Goal: Communication & Community: Answer question/provide support

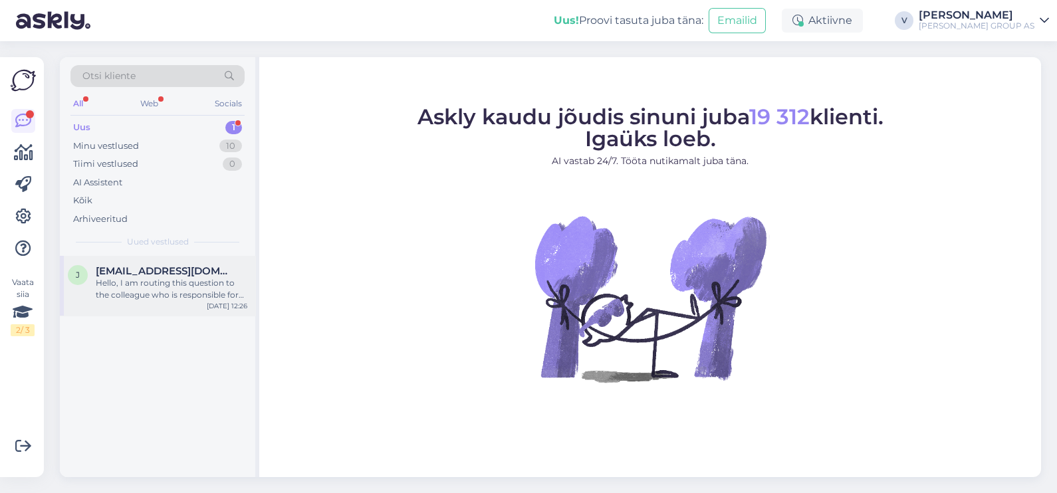
click at [136, 279] on div "Hello, I am routing this question to the colleague who is responsible for this …" at bounding box center [172, 289] width 152 height 24
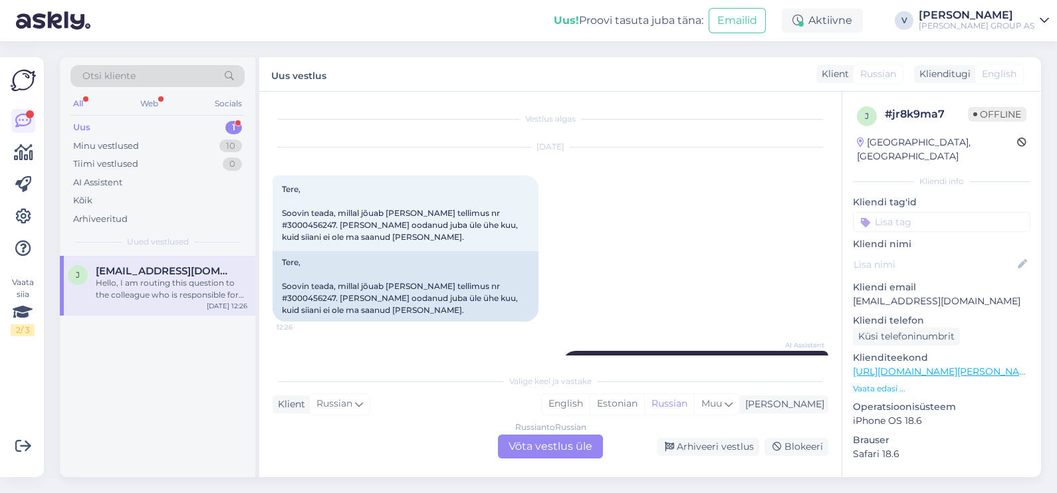
click at [553, 448] on div "Russian to Russian Võta vestlus üle" at bounding box center [550, 447] width 105 height 24
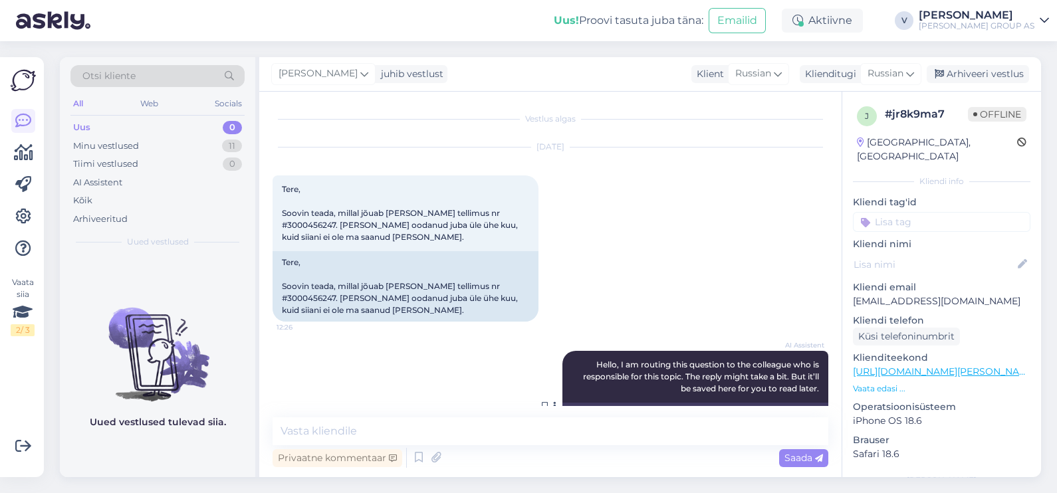
scroll to position [69, 0]
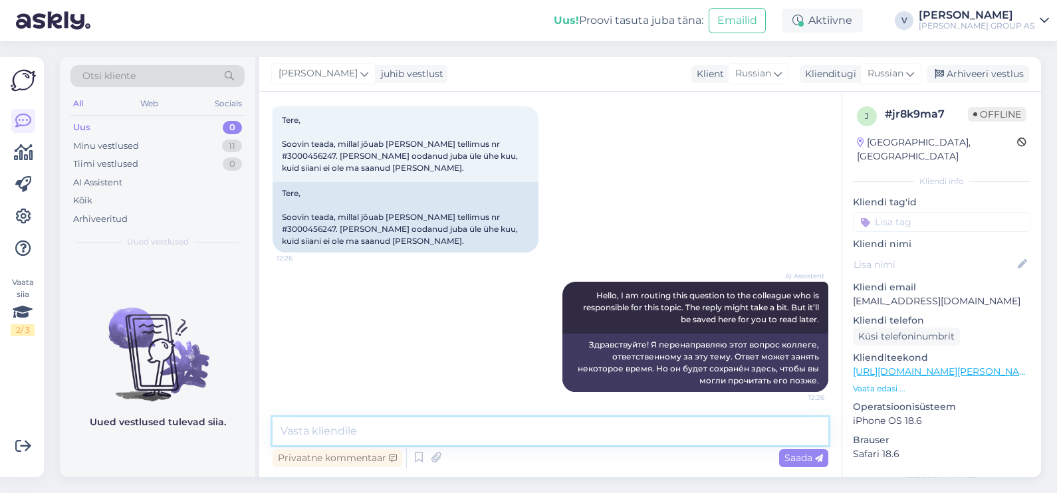
click at [524, 432] on textarea at bounding box center [551, 432] width 556 height 28
type textarea "Tere. [GEOGRAPHIC_DATA]"
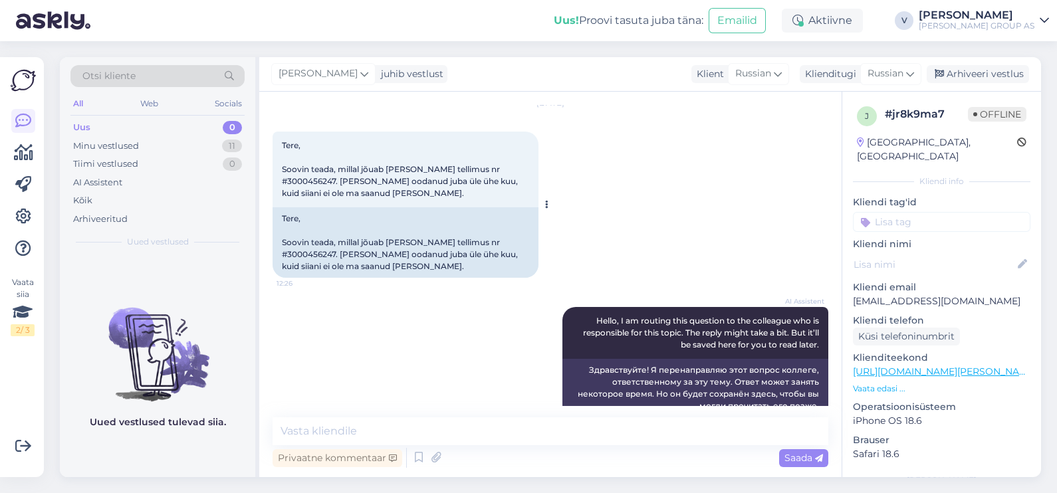
click at [309, 182] on span "Tere, Soovin teada, millal jõuab [PERSON_NAME] tellimus nr #3000456247. [PERSON…" at bounding box center [401, 169] width 238 height 58
copy span "3000456247"
click at [388, 422] on textarea at bounding box center [551, 432] width 556 height 28
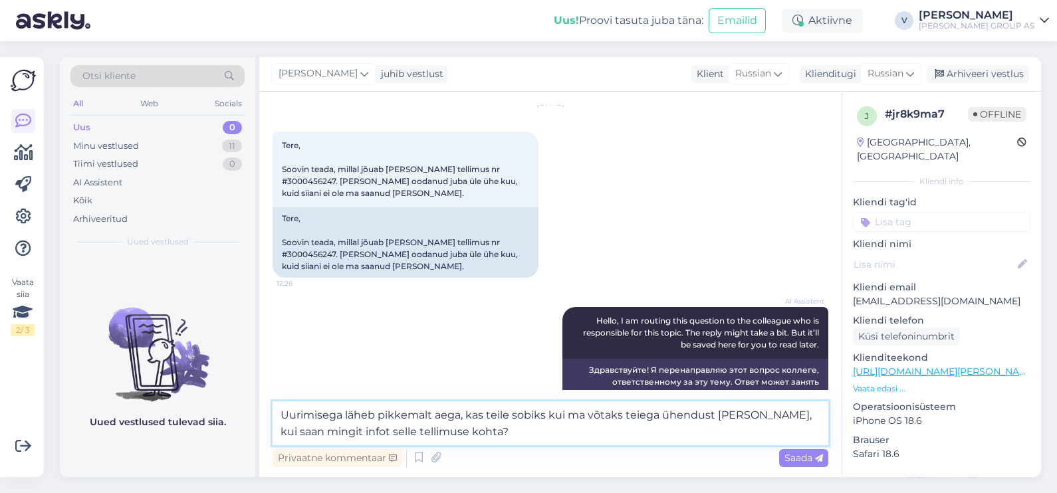
type textarea "Uurimisega läheb pikkemalt aega, kas teile sobiks kui ma võtaks teiega ühendust…"
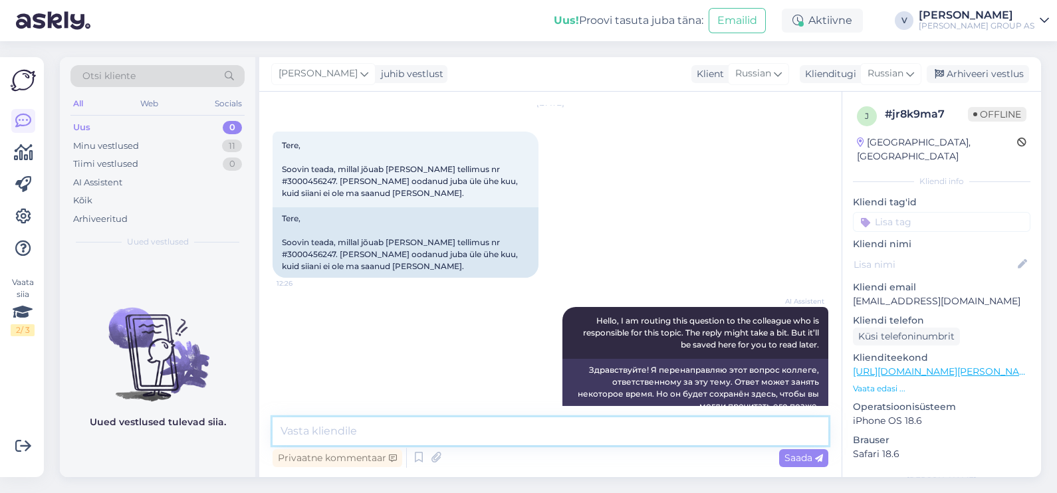
scroll to position [208, 0]
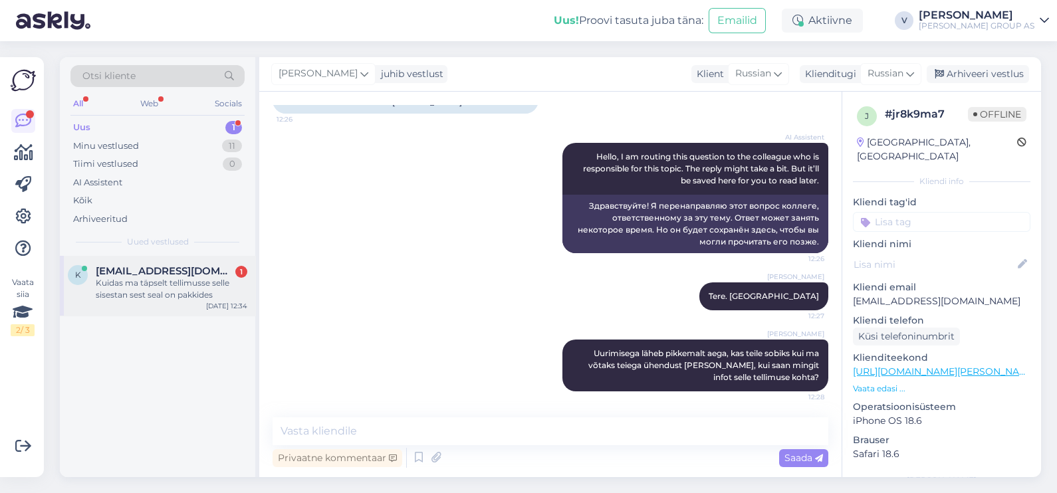
drag, startPoint x: 122, startPoint y: 259, endPoint x: 147, endPoint y: 273, distance: 28.0
click at [122, 259] on div "k [EMAIL_ADDRESS][DOMAIN_NAME] 1 Kuidas ma täpselt tellimusse selle sisestan se…" at bounding box center [158, 286] width 196 height 60
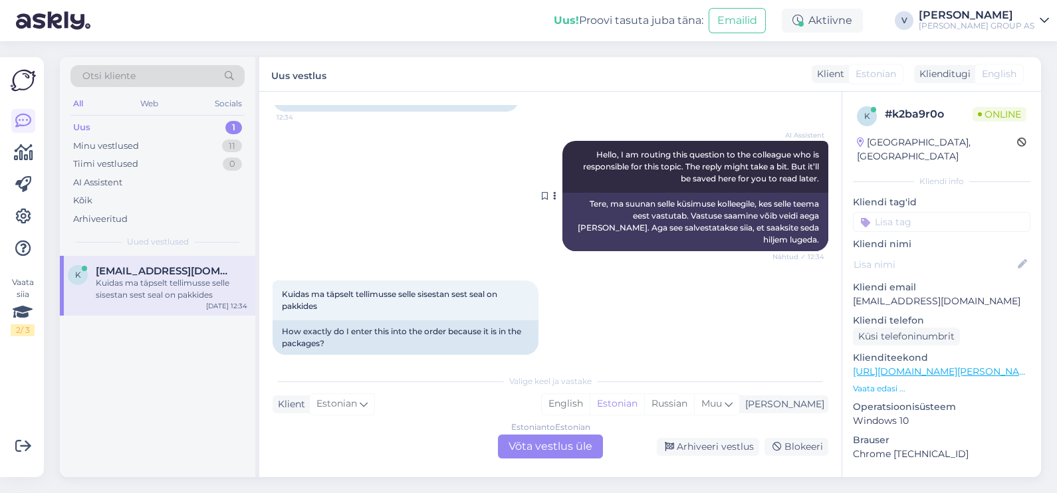
scroll to position [163, 0]
click at [548, 448] on div "Estonian to Estonian Võta vestlus üle" at bounding box center [550, 447] width 105 height 24
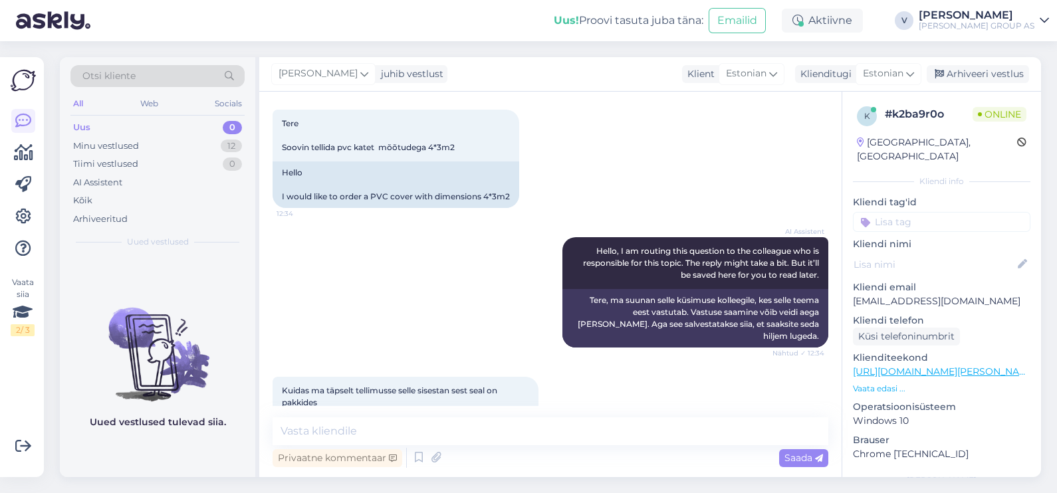
scroll to position [113, 0]
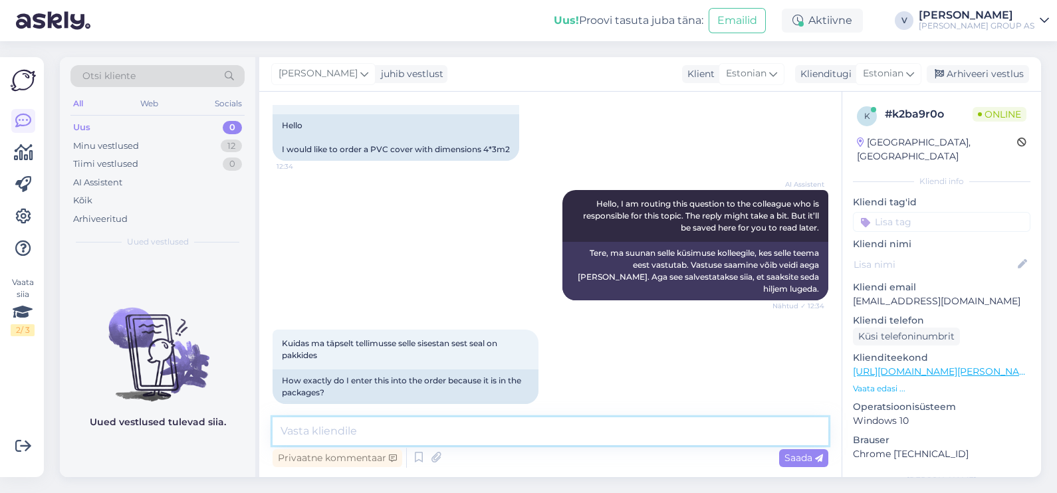
click at [448, 428] on textarea at bounding box center [551, 432] width 556 height 28
type textarea "P"
type textarea "Mis on tootekood?"
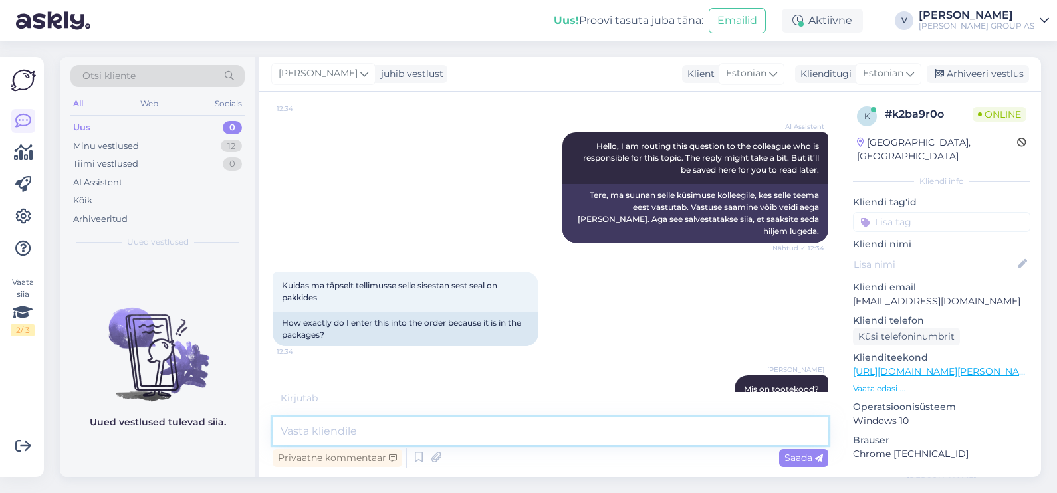
scroll to position [240, 0]
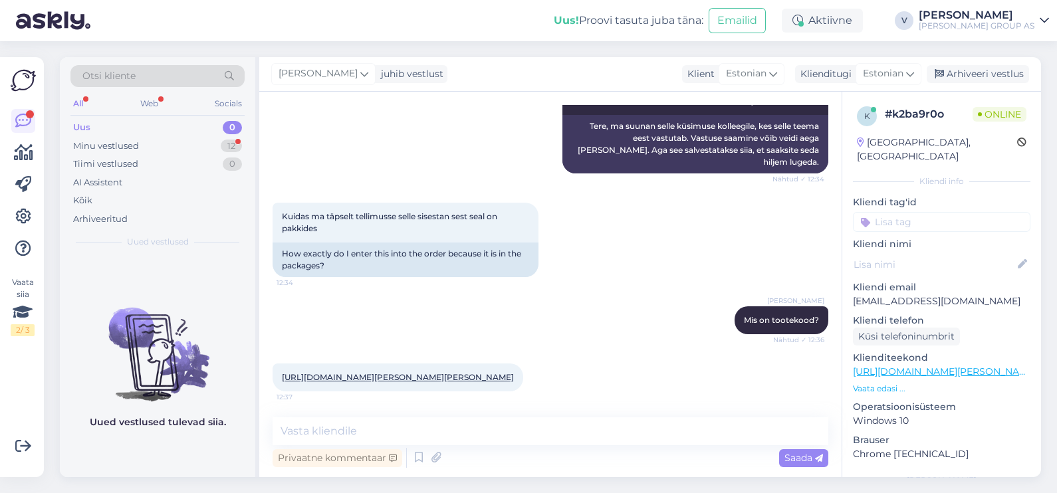
click at [357, 364] on div "[URL][DOMAIN_NAME][PERSON_NAME][PERSON_NAME] 12:37" at bounding box center [398, 378] width 251 height 28
click at [338, 372] on link "[URL][DOMAIN_NAME][PERSON_NAME][PERSON_NAME]" at bounding box center [398, 377] width 232 height 10
drag, startPoint x: 372, startPoint y: 380, endPoint x: 279, endPoint y: 356, distance: 95.5
click at [279, 364] on div "[URL][DOMAIN_NAME][PERSON_NAME][PERSON_NAME] 12:37" at bounding box center [398, 378] width 251 height 28
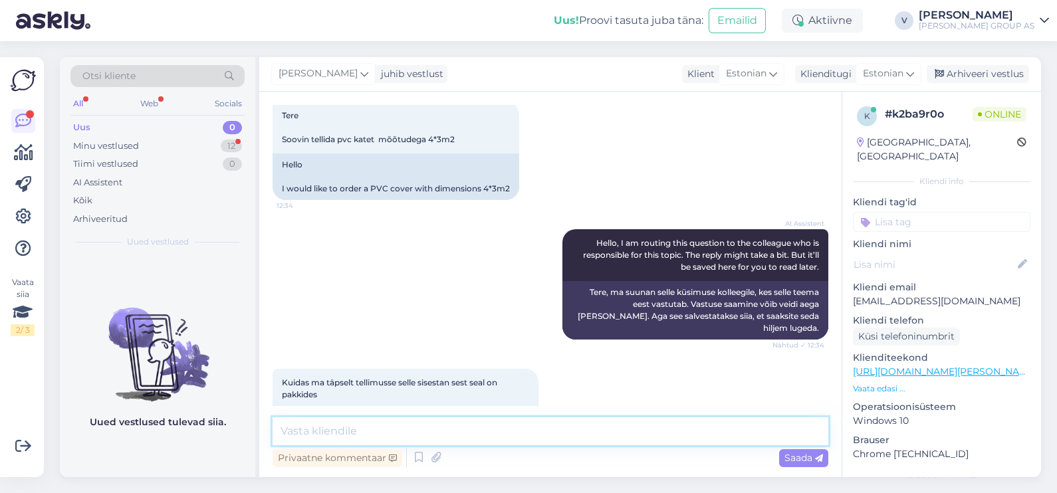
click at [404, 430] on textarea at bounding box center [551, 432] width 556 height 28
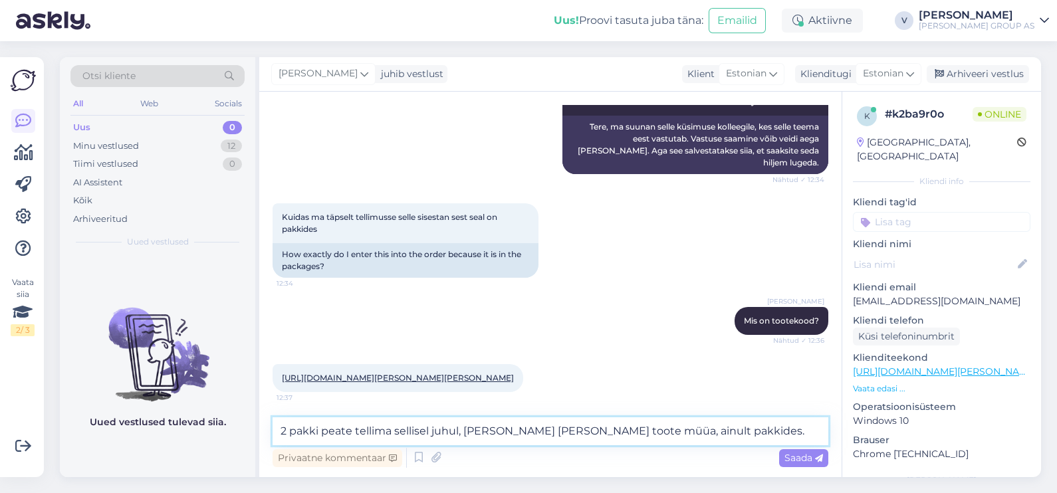
type textarea "2 pakki peate tellima sellisel juhul, [PERSON_NAME] [PERSON_NAME] toote müüa, a…"
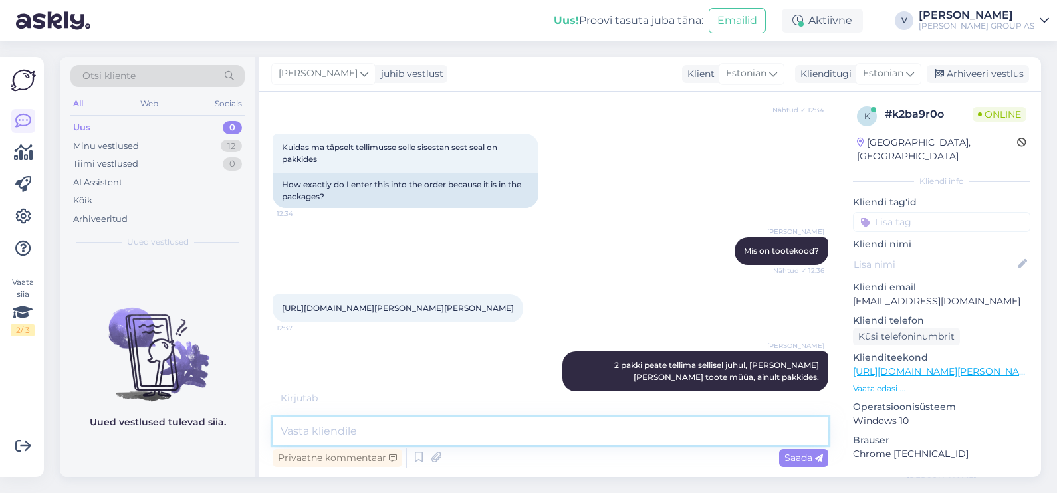
scroll to position [366, 0]
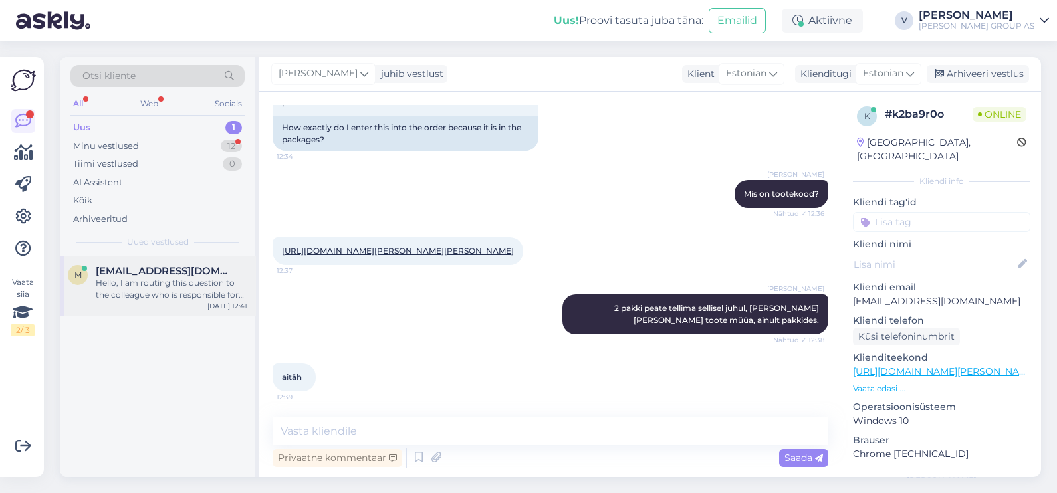
click at [197, 279] on div "Hello, I am routing this question to the colleague who is responsible for this …" at bounding box center [172, 289] width 152 height 24
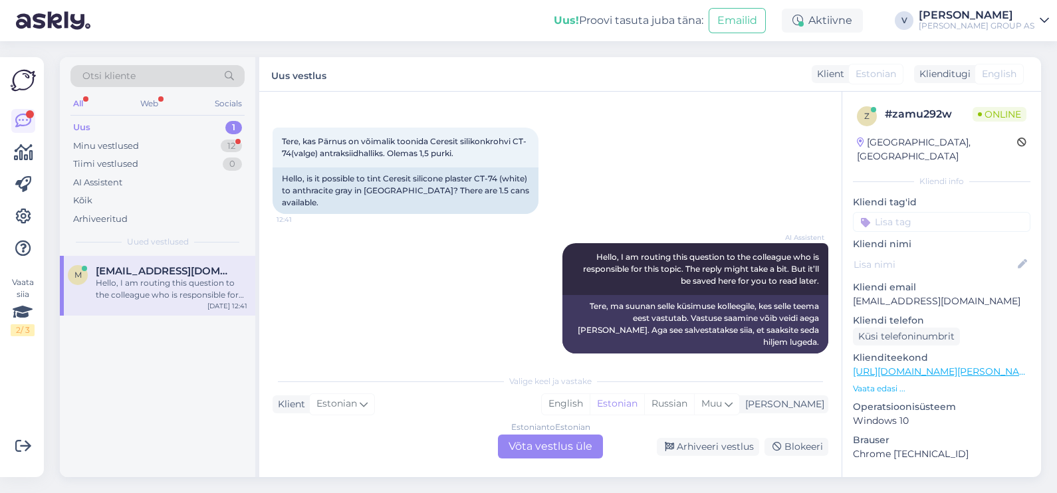
click at [547, 451] on div "Estonian to Estonian Võta vestlus üle" at bounding box center [550, 447] width 105 height 24
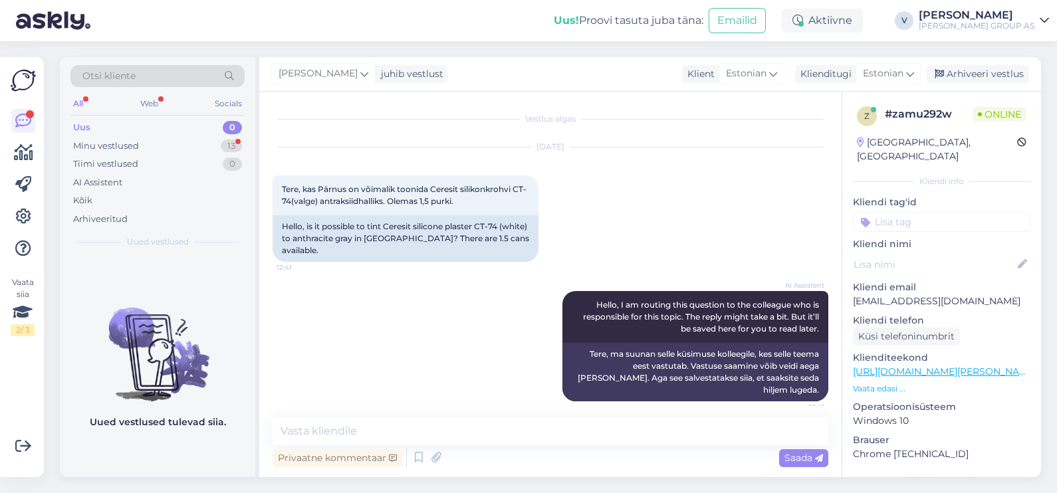
click at [485, 446] on div "Privaatne kommentaar Saada" at bounding box center [551, 458] width 556 height 25
click at [481, 438] on textarea at bounding box center [551, 432] width 556 height 28
type textarea "T"
type textarea "Tere. Peaks olema võimalik."
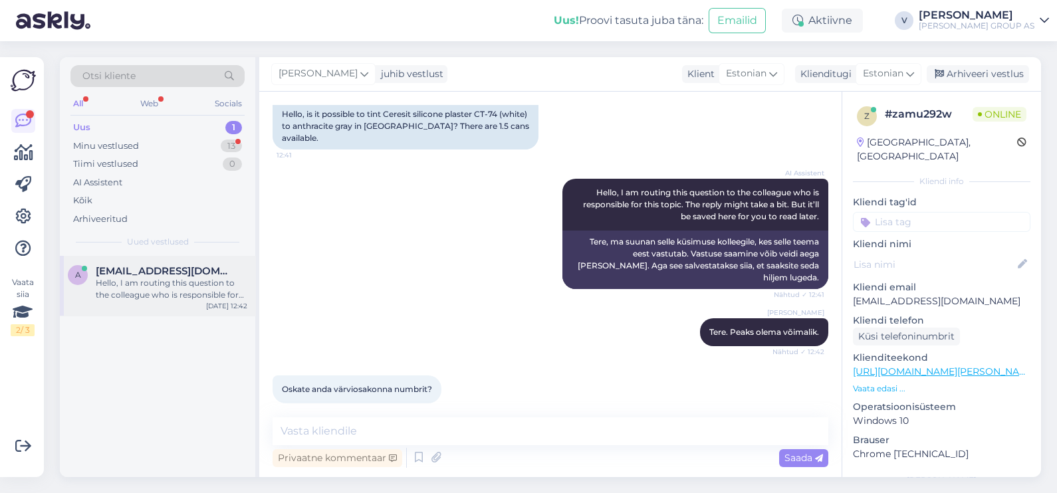
click at [137, 289] on div "Hello, I am routing this question to the colleague who is responsible for this …" at bounding box center [172, 289] width 152 height 24
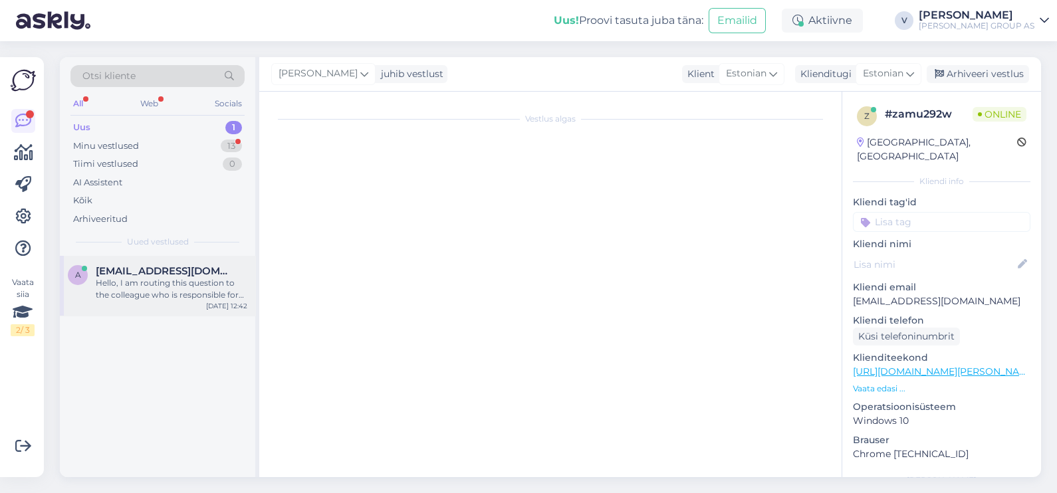
scroll to position [36, 0]
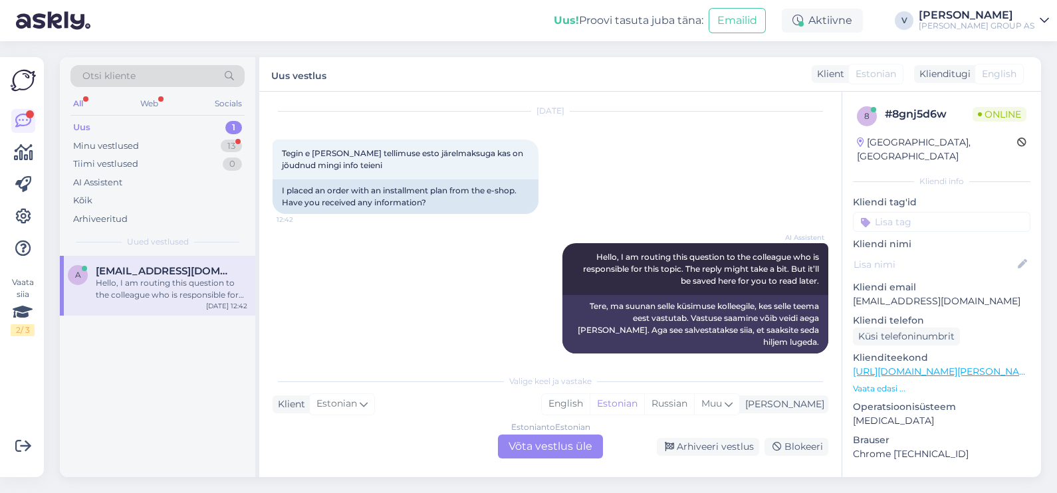
click at [551, 450] on div "Estonian to Estonian Võta vestlus üle" at bounding box center [550, 447] width 105 height 24
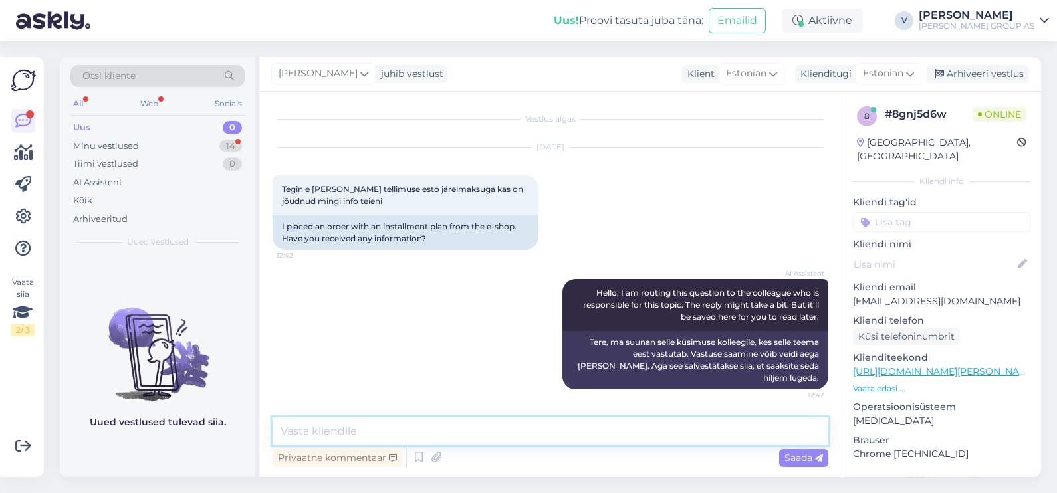
click at [482, 430] on textarea at bounding box center [551, 432] width 556 height 28
type textarea "Tere. Kas te olete saanud müügitellimuse kinnituse meilil ?"
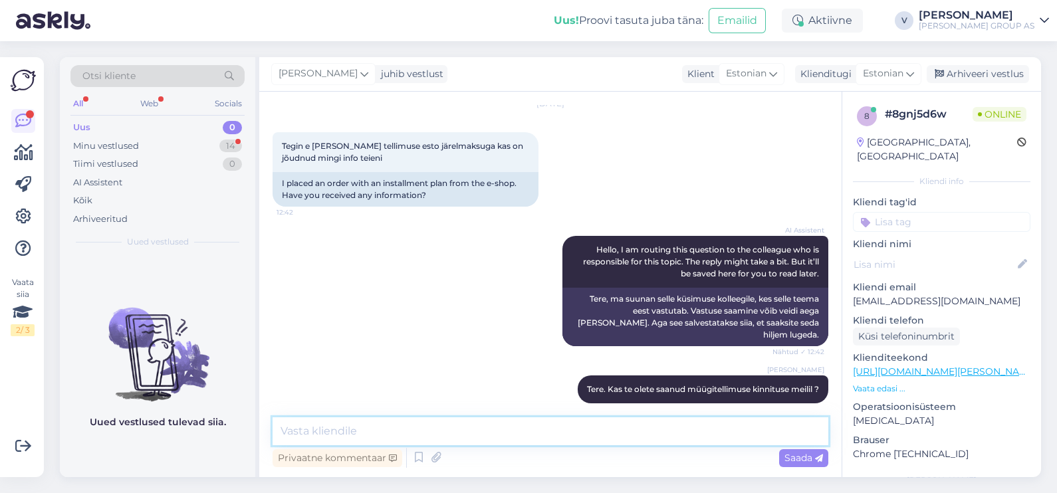
scroll to position [100, 0]
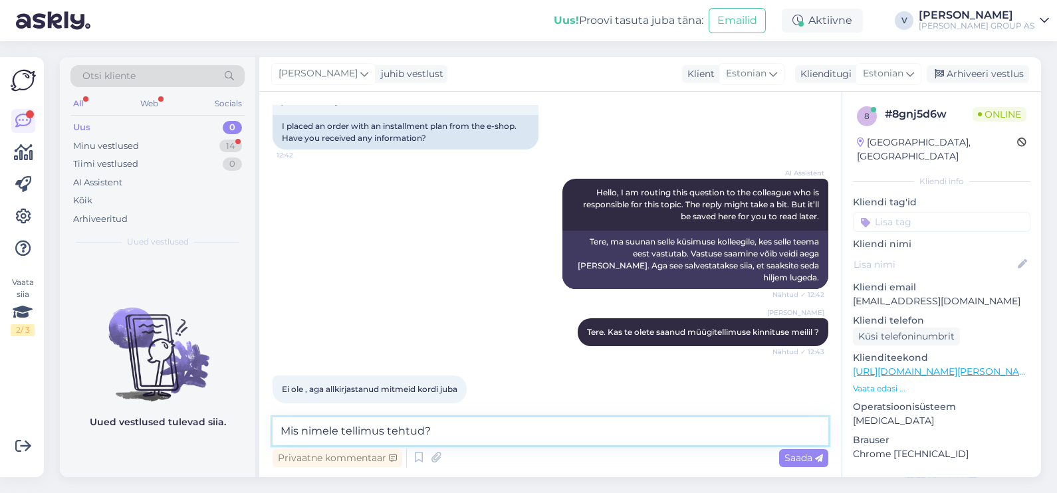
type textarea "Mis nimele tellimus tehtud?"
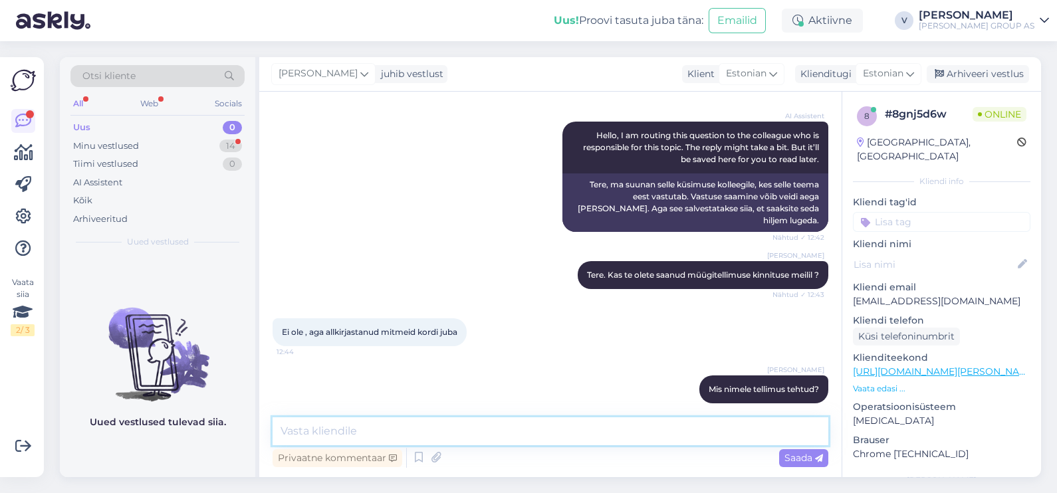
scroll to position [215, 0]
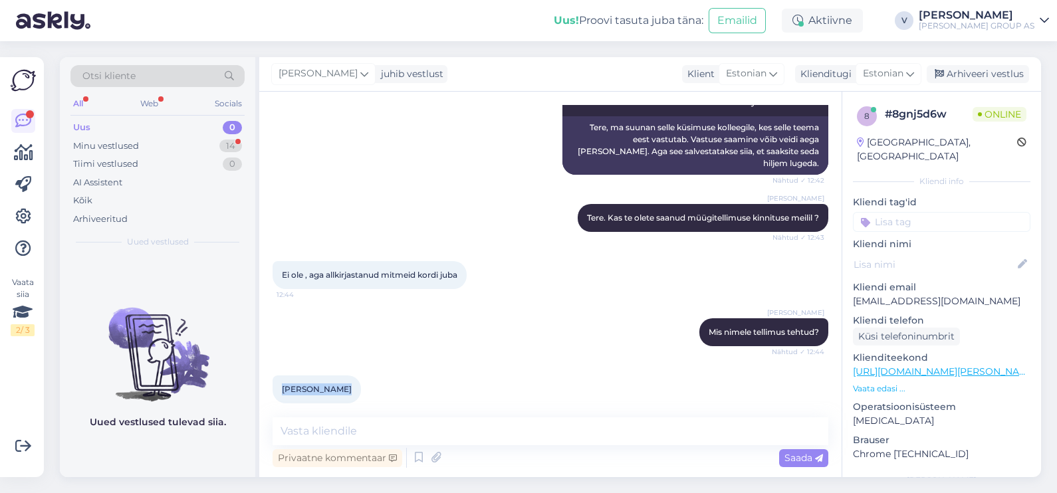
drag, startPoint x: 281, startPoint y: 376, endPoint x: 340, endPoint y: 378, distance: 59.2
click at [340, 378] on div "[PERSON_NAME] 12:44" at bounding box center [317, 390] width 88 height 28
copy span "[PERSON_NAME]"
click at [410, 431] on textarea at bounding box center [551, 432] width 556 height 28
type textarea "S"
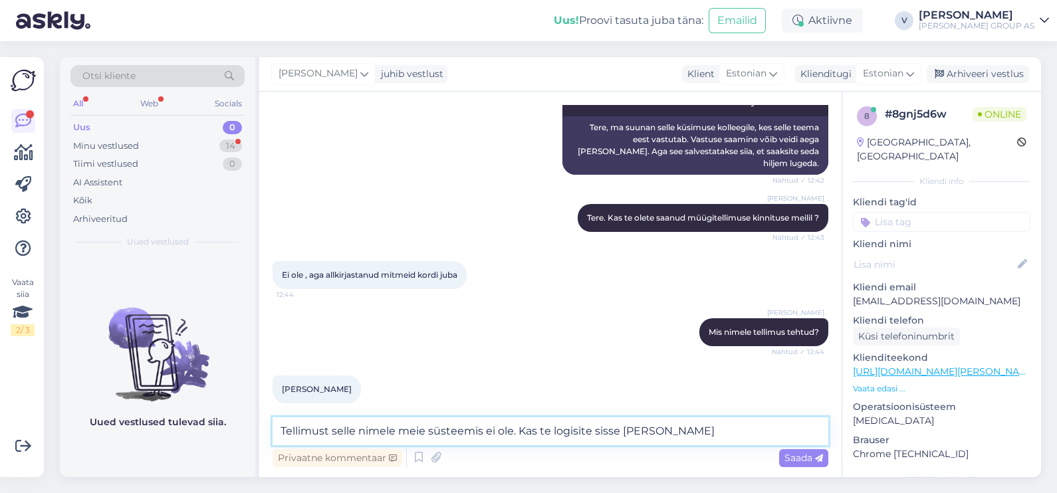
drag, startPoint x: 678, startPoint y: 424, endPoint x: -3, endPoint y: 436, distance: 681.1
click at [0, 436] on html "Uus! Proovi tasuta [PERSON_NAME]: Emailid Aktiivne V [PERSON_NAME] GROUP AS Vaa…" at bounding box center [528, 246] width 1057 height 493
type textarea "See tellimus ootab ESTO poolt kinnitust, meie [PERSON_NAME] see tellimus veel j…"
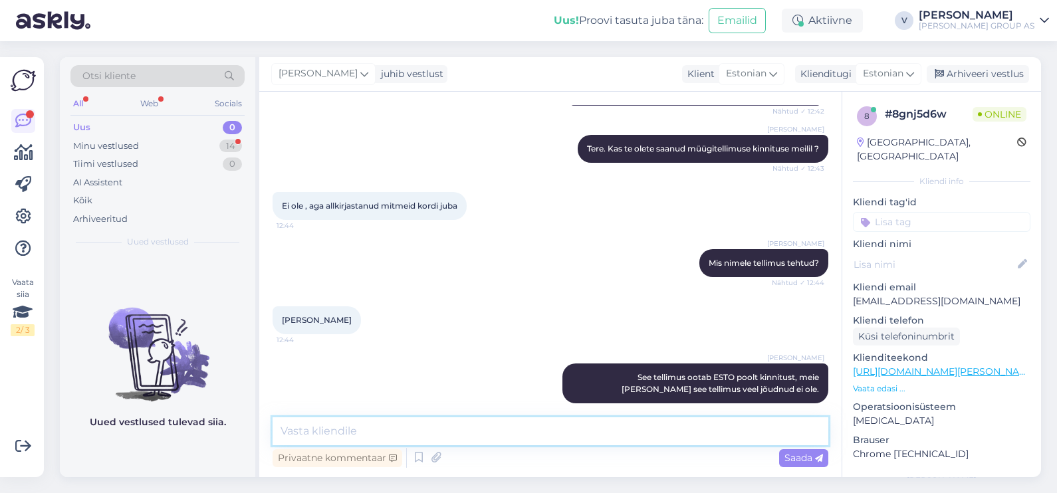
scroll to position [341, 0]
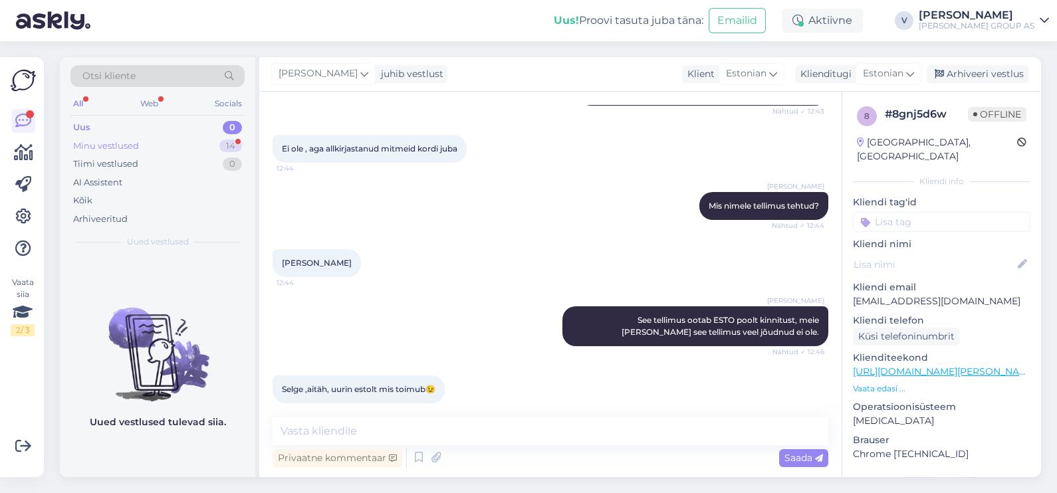
click at [195, 138] on div "Minu vestlused 14" at bounding box center [157, 146] width 174 height 19
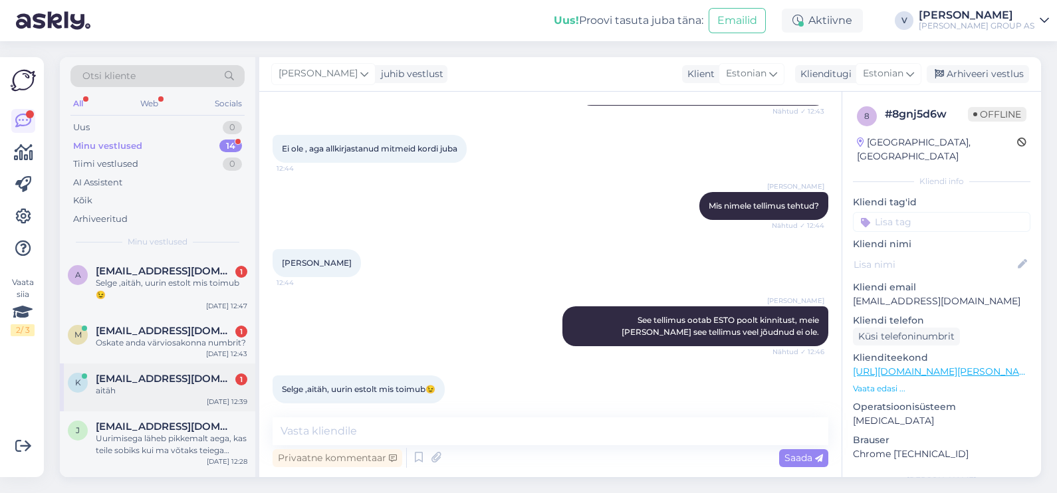
click at [118, 387] on div "aitäh" at bounding box center [172, 391] width 152 height 12
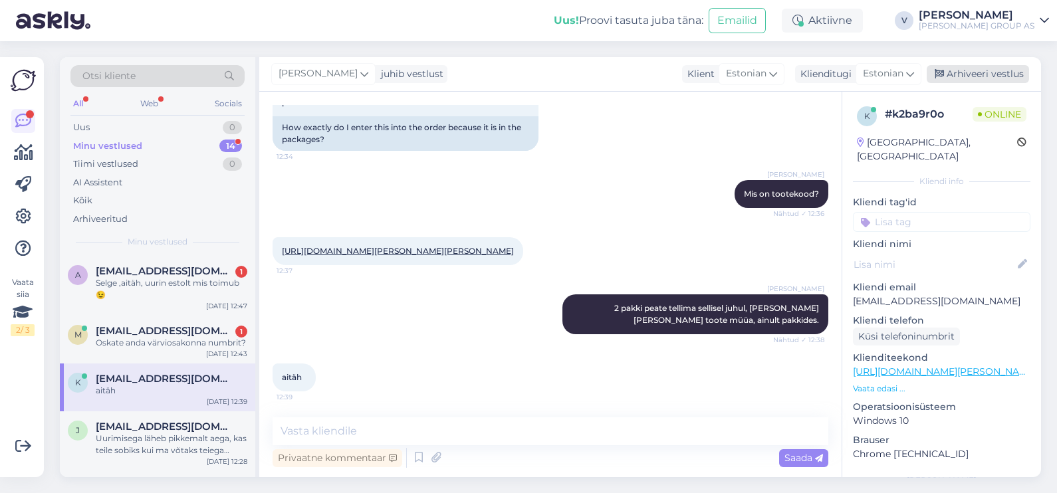
click at [996, 77] on div "Arhiveeri vestlus" at bounding box center [978, 74] width 102 height 18
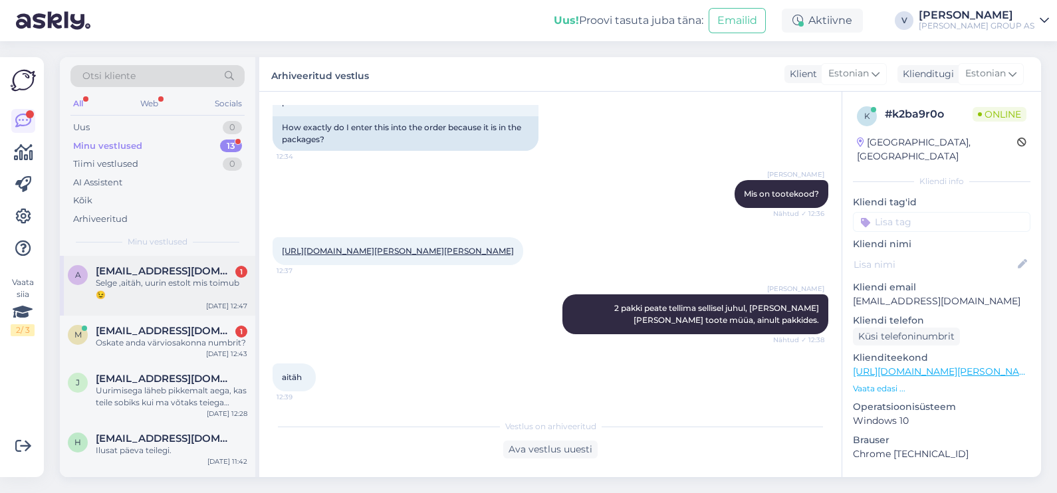
click at [114, 306] on div "a [EMAIL_ADDRESS][DOMAIN_NAME] 1 Selge ,aitäh, uurin estolt mis toimub😉 [DATE] …" at bounding box center [158, 286] width 196 height 60
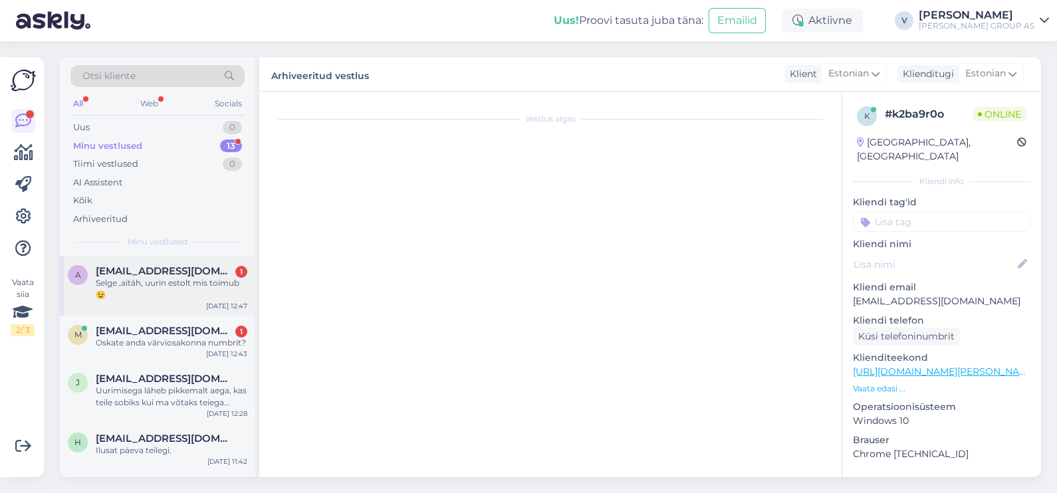
scroll to position [341, 0]
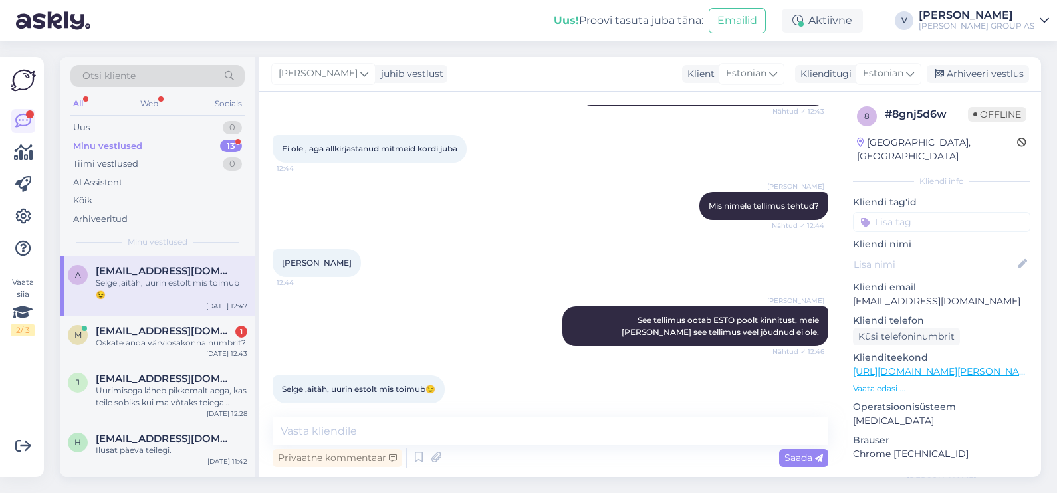
click at [975, 87] on div "[PERSON_NAME] juhib vestlust Klient [DEMOGRAPHIC_DATA] Klienditugi [DEMOGRAPHIC…" at bounding box center [650, 74] width 782 height 35
click at [975, 74] on div "Arhiveeri vestlus" at bounding box center [978, 74] width 102 height 18
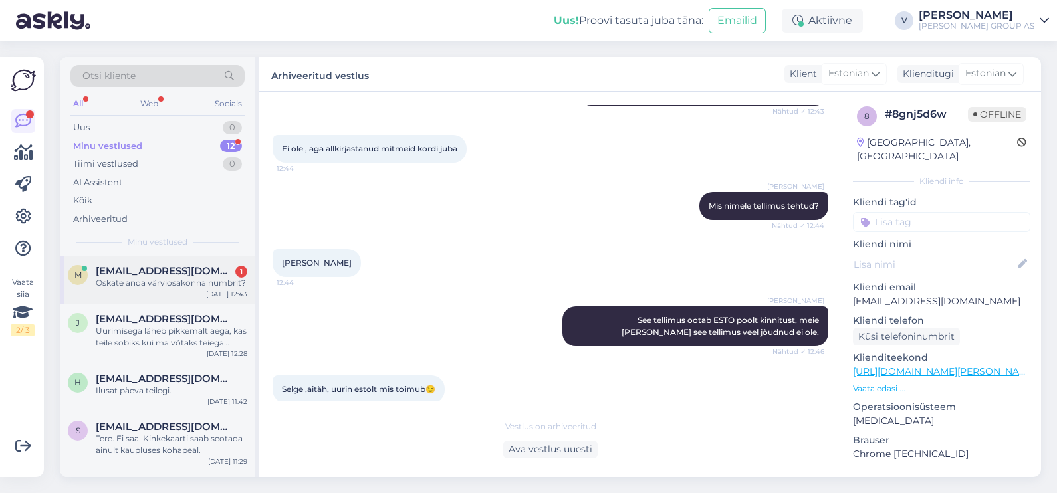
click at [197, 276] on span "[EMAIL_ADDRESS][DOMAIN_NAME]" at bounding box center [165, 271] width 138 height 12
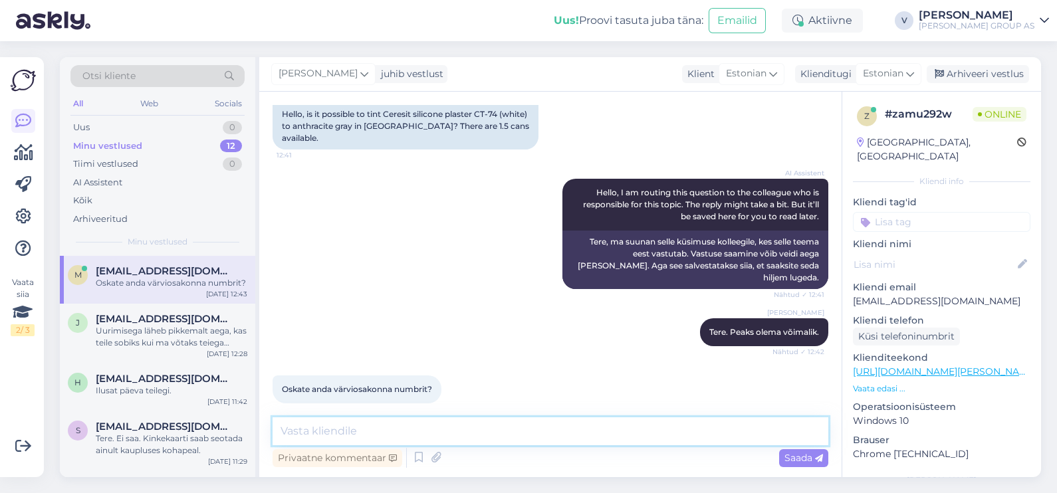
click at [399, 436] on textarea at bounding box center [551, 432] width 556 height 28
click at [482, 428] on textarea at bounding box center [551, 432] width 556 height 28
type textarea "Kahjuks [PERSON_NAME] ei ole numbrit"
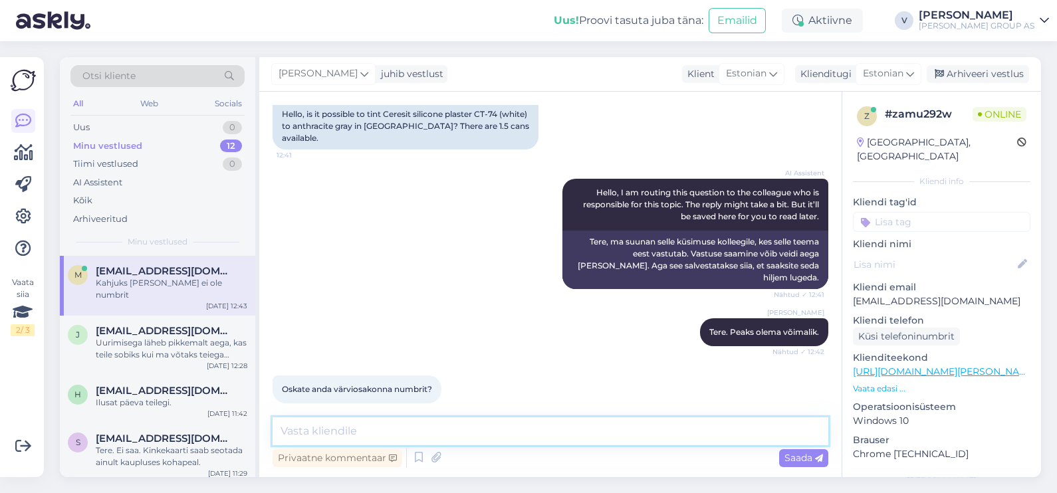
scroll to position [170, 0]
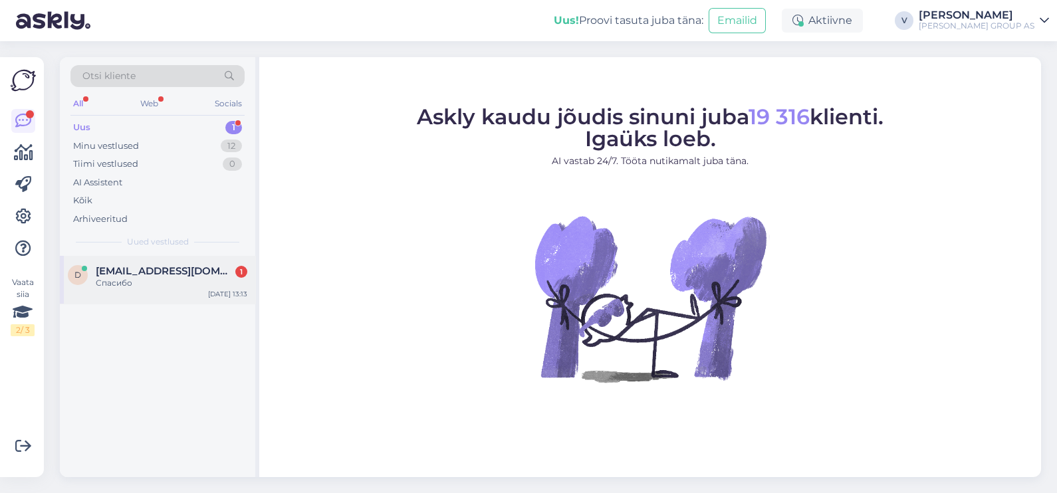
click at [98, 282] on div "Спасибо" at bounding box center [172, 283] width 152 height 12
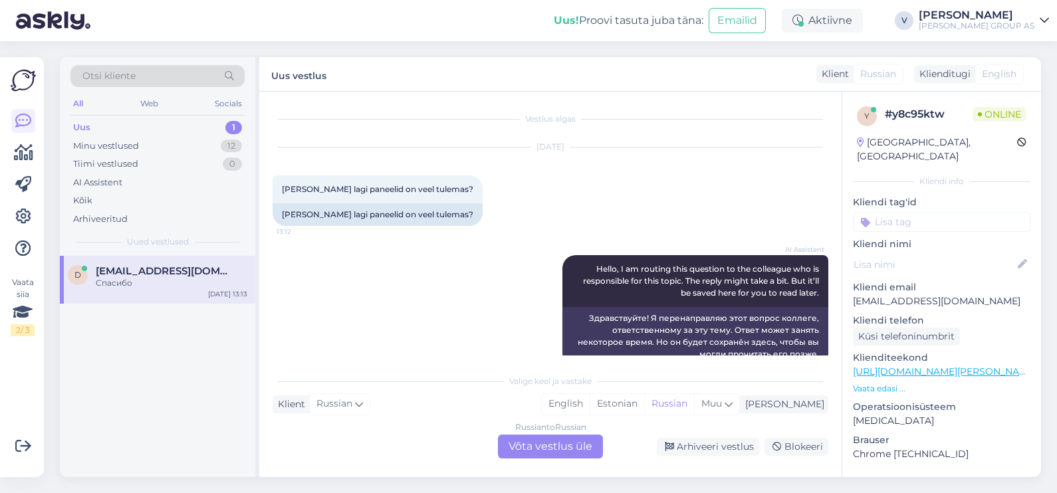
click at [539, 448] on div "Russian to Russian Võta vestlus üle" at bounding box center [550, 447] width 105 height 24
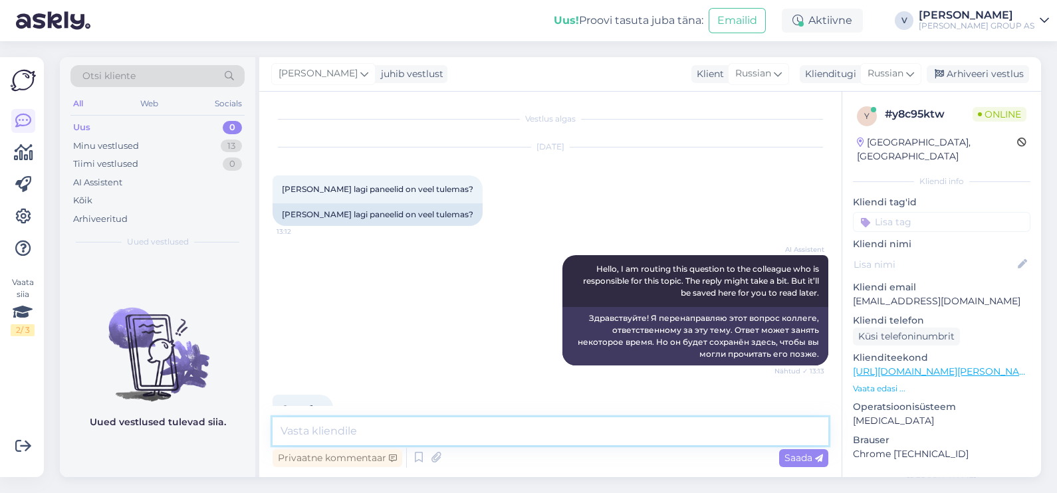
click at [339, 437] on textarea at bounding box center [551, 432] width 556 height 28
type textarea "Tere. Mis oleks tootekood?"
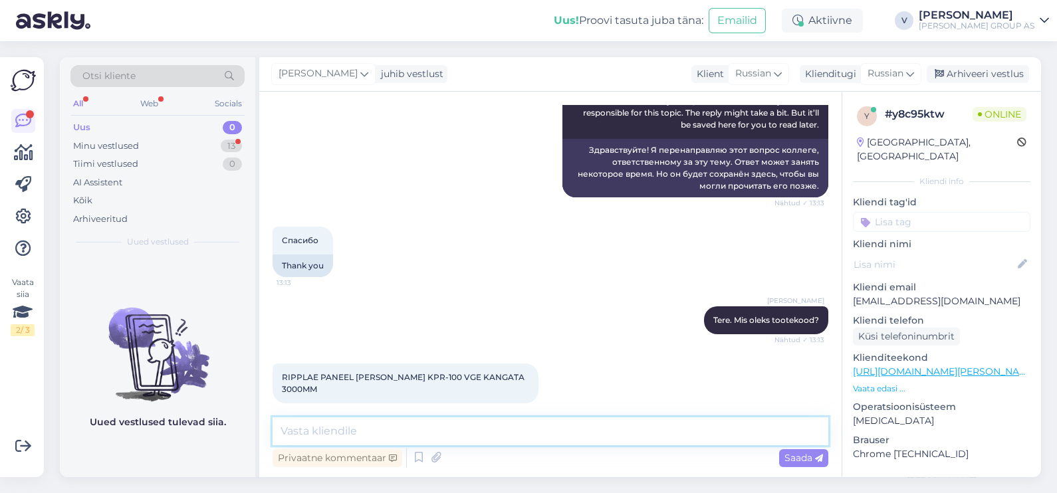
scroll to position [225, 0]
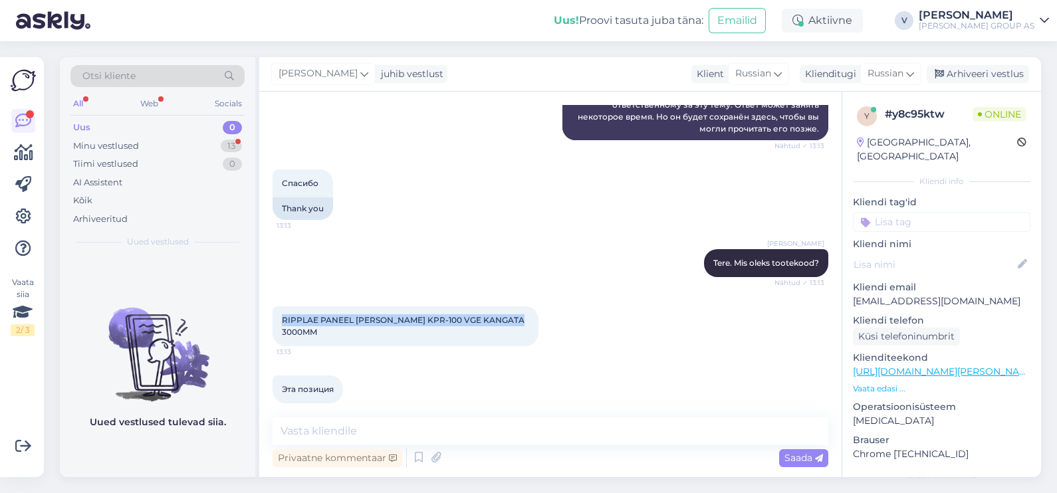
drag, startPoint x: 278, startPoint y: 319, endPoint x: 571, endPoint y: 313, distance: 293.4
click at [571, 313] on div "RIPPLAE PANEEL [PERSON_NAME] KPR-100 VGE KANGATA 3000MM 13:13" at bounding box center [551, 326] width 556 height 69
copy span "RIPPLAE PANEEL [PERSON_NAME] KPR-100 VGE KANGATA 3000MM"
click at [372, 435] on textarea at bounding box center [551, 432] width 556 height 28
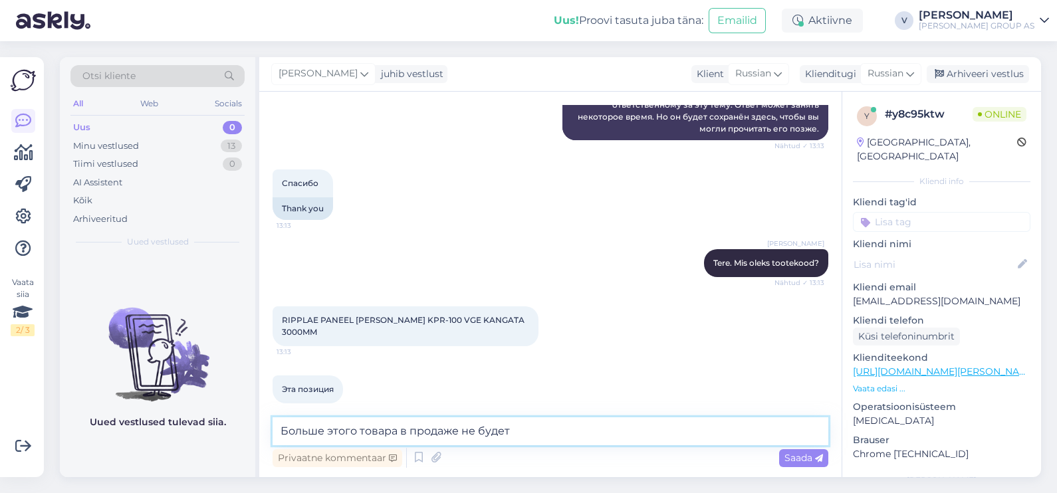
type textarea "Больше этого товара в продаже не будет"
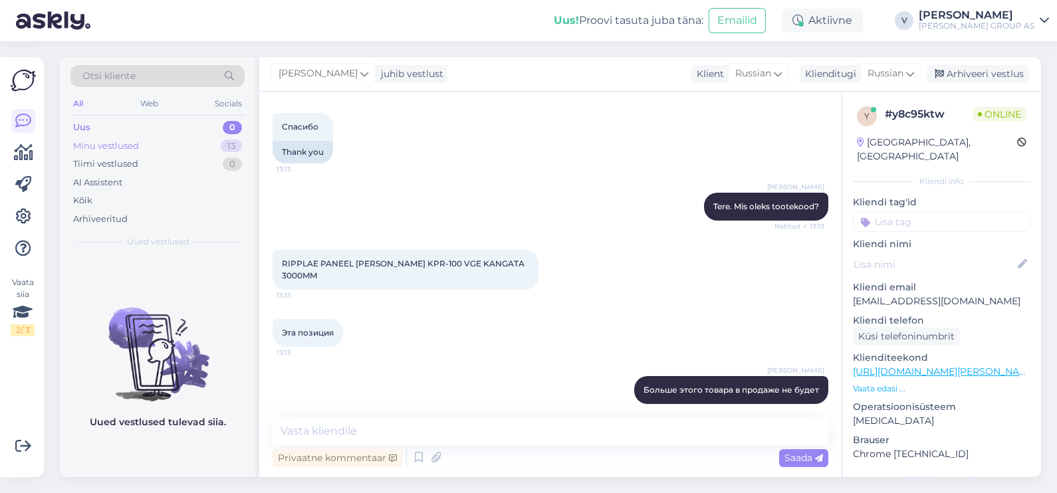
click at [153, 144] on div "Minu vestlused 13" at bounding box center [157, 146] width 174 height 19
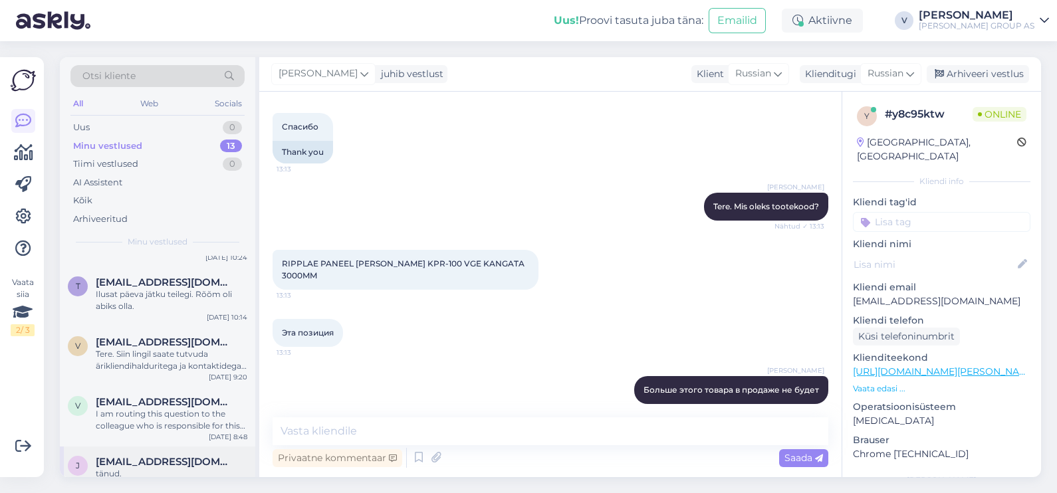
scroll to position [508, 0]
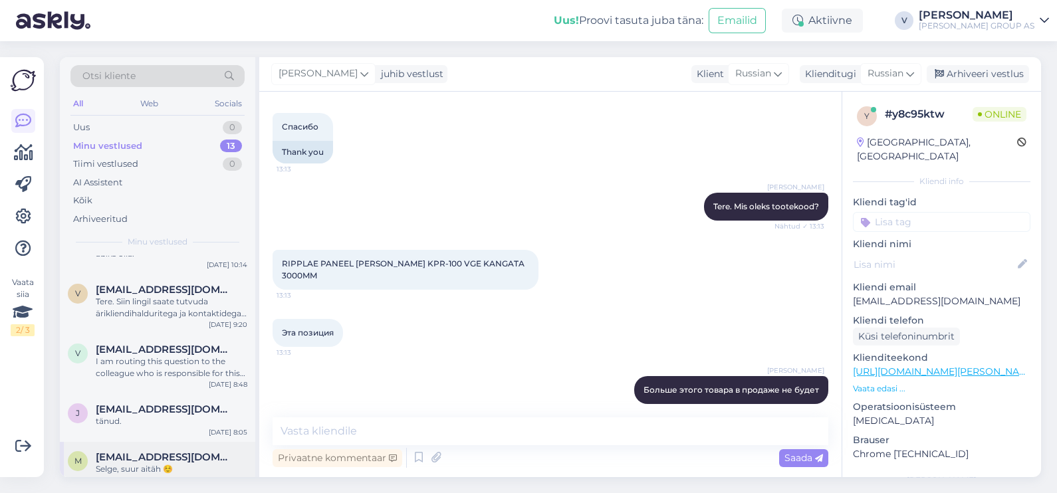
click at [166, 452] on span "[EMAIL_ADDRESS][DOMAIN_NAME]" at bounding box center [165, 458] width 138 height 12
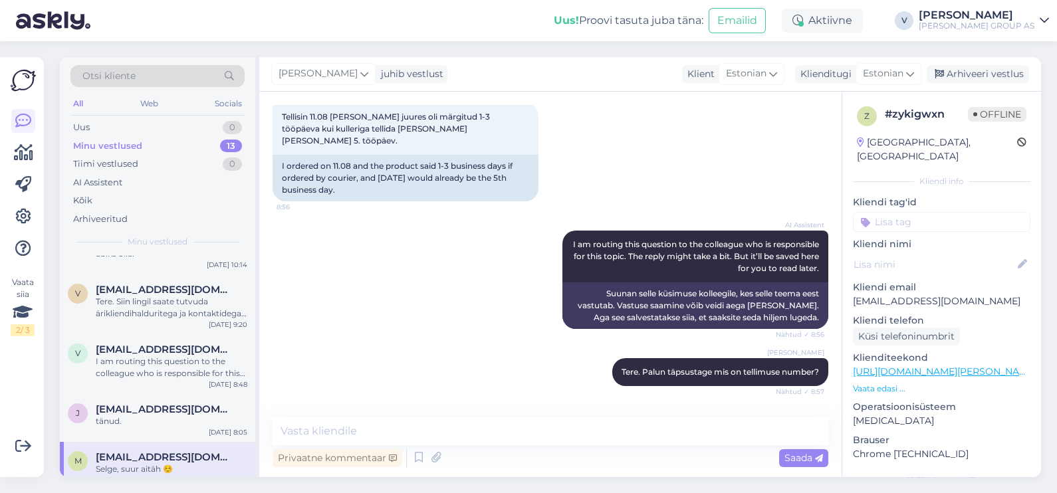
scroll to position [411, 0]
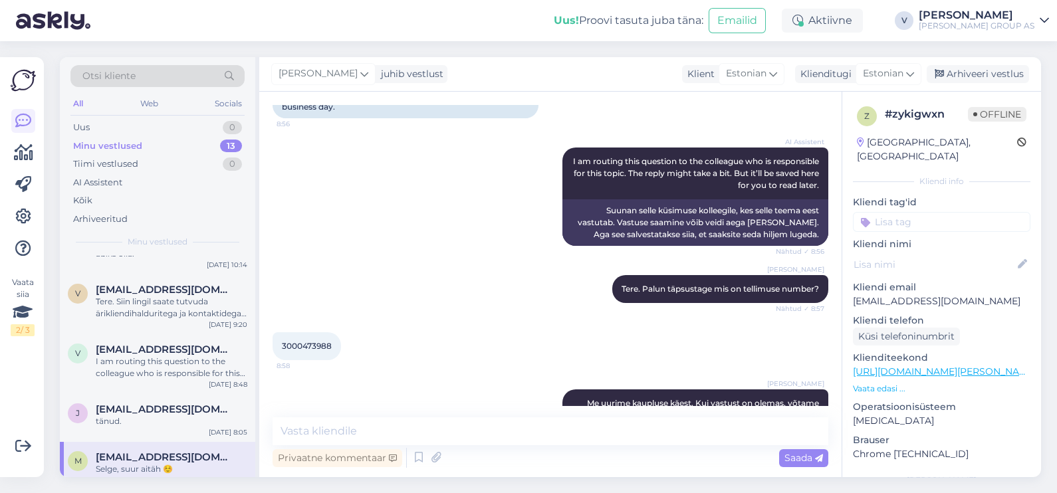
click at [316, 341] on span "3000473988" at bounding box center [307, 346] width 50 height 10
copy div "3000473988 8:58"
click at [964, 67] on div "Arhiveeri vestlus" at bounding box center [978, 74] width 102 height 18
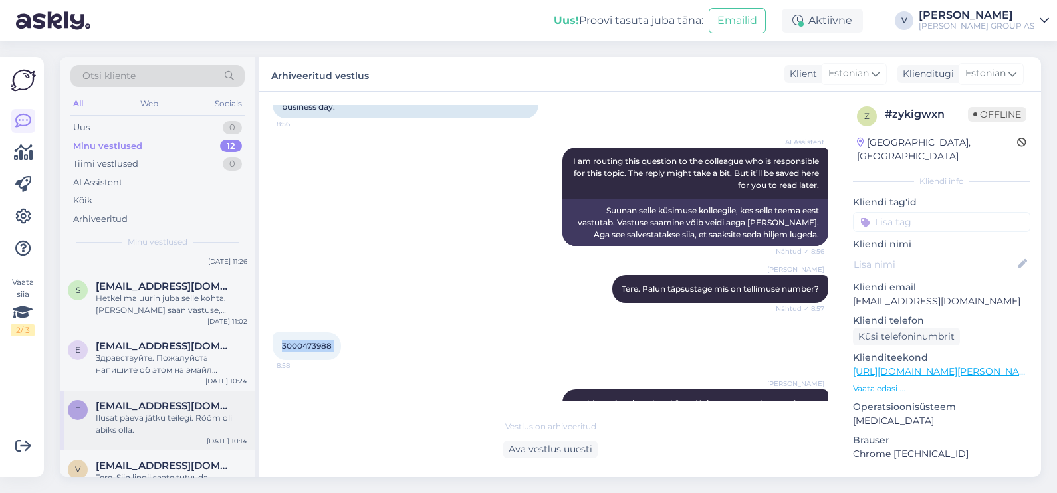
scroll to position [460, 0]
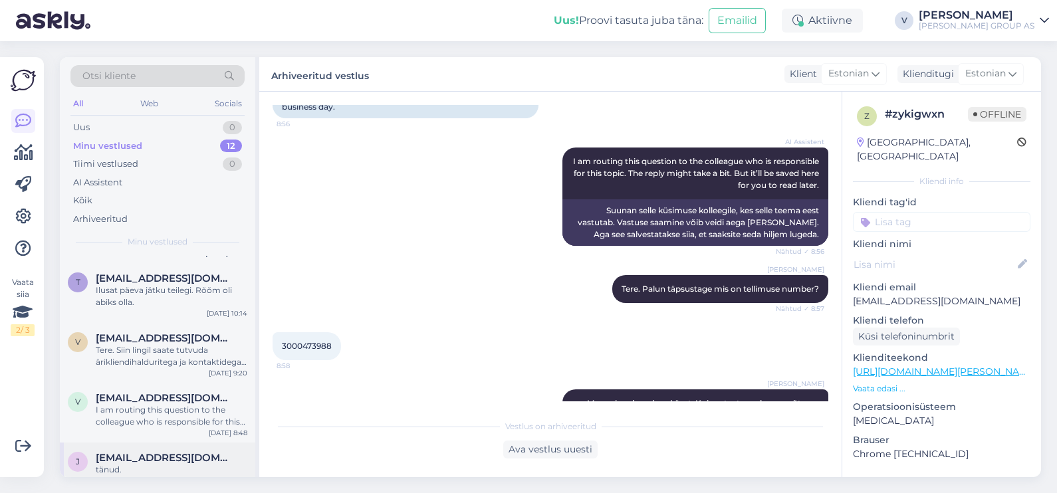
click at [126, 452] on span "[EMAIL_ADDRESS][DOMAIN_NAME]" at bounding box center [165, 458] width 138 height 12
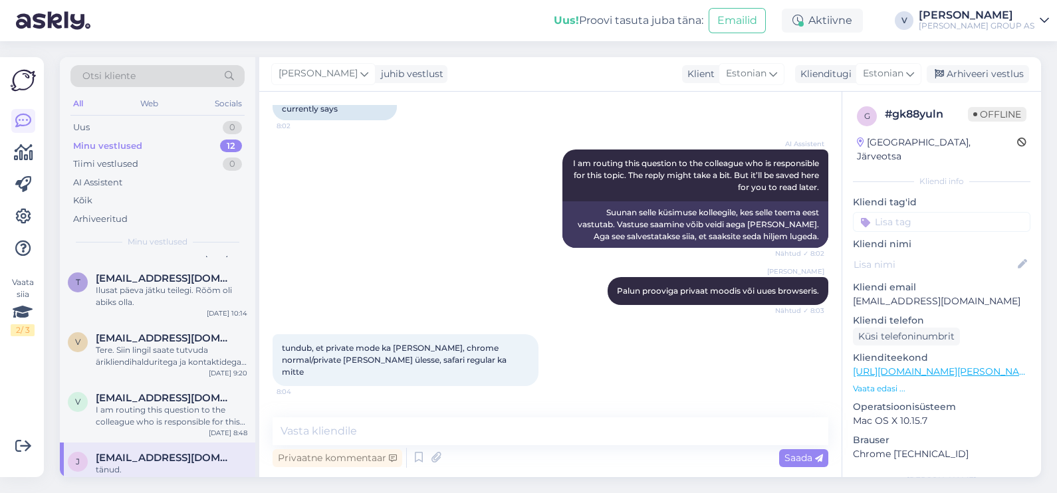
scroll to position [315, 0]
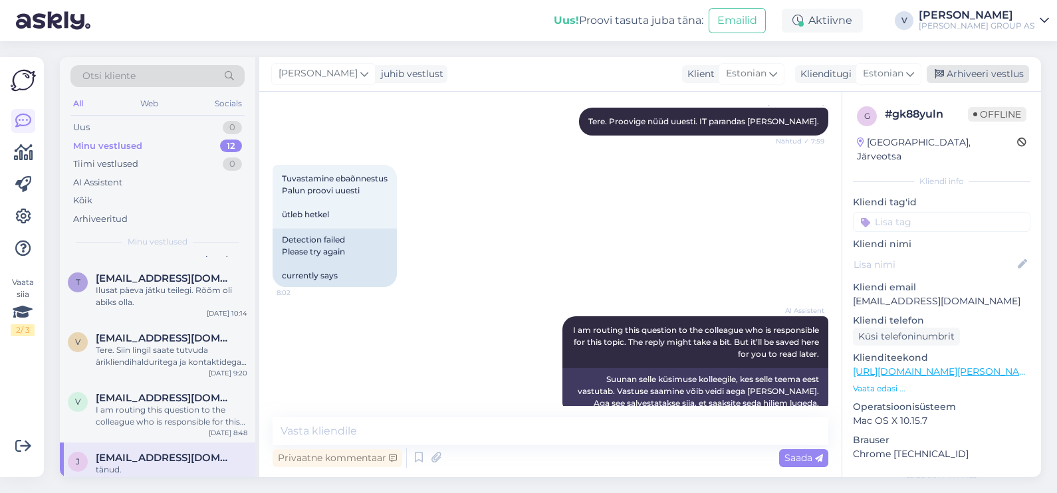
click at [964, 70] on div "Arhiveeri vestlus" at bounding box center [978, 74] width 102 height 18
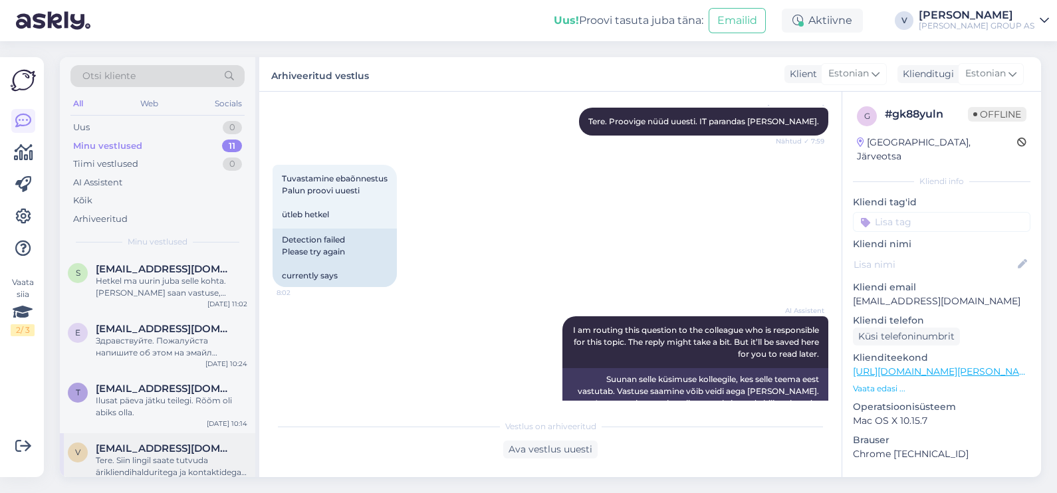
scroll to position [412, 0]
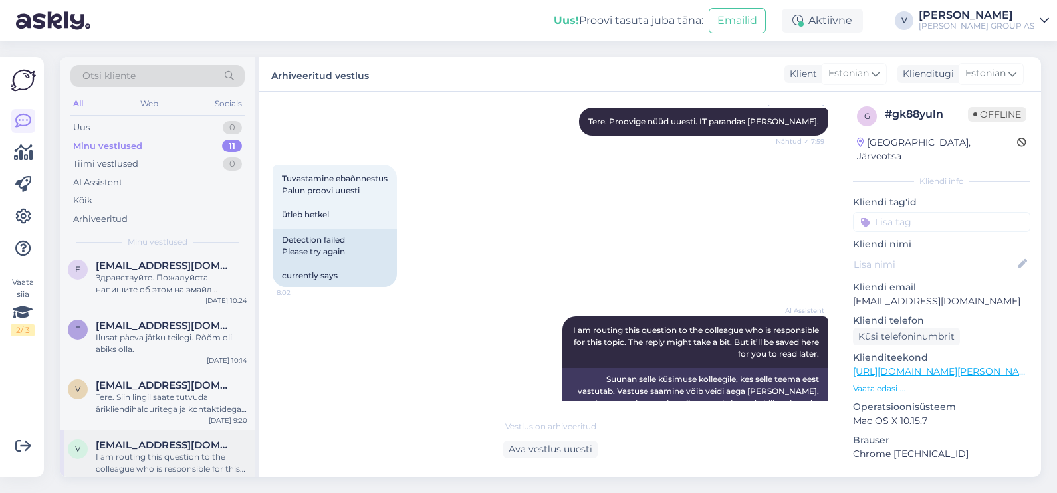
click at [144, 452] on div "I am routing this question to the colleague who is responsible for this topic. …" at bounding box center [172, 464] width 152 height 24
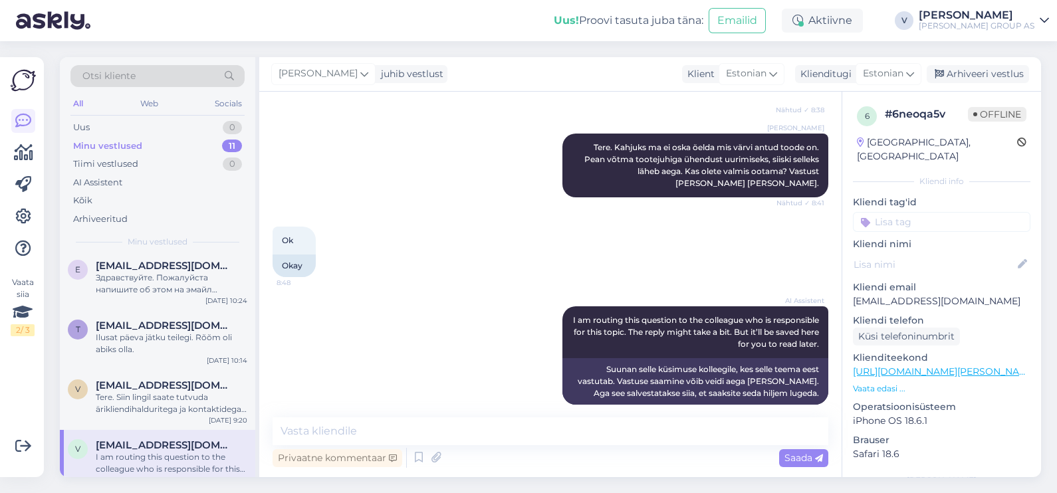
scroll to position [494, 0]
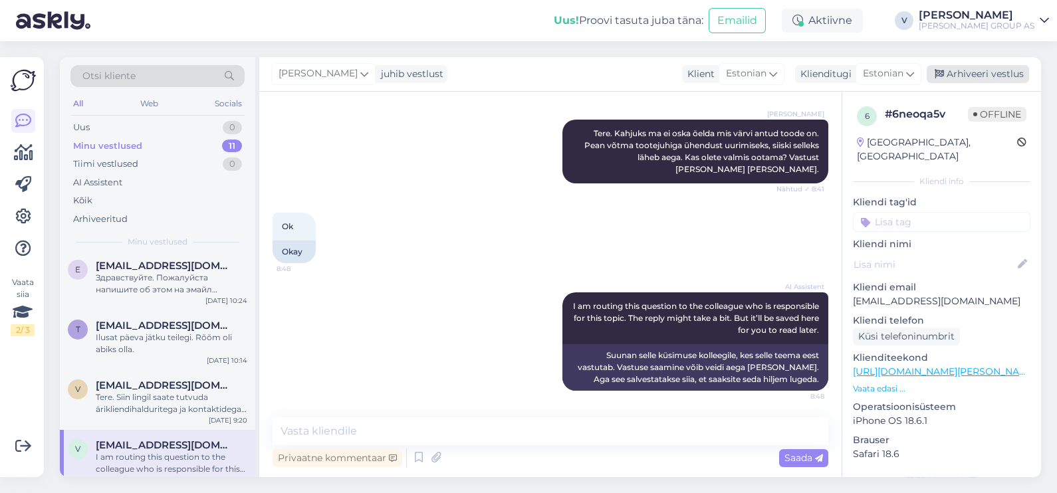
click at [979, 72] on div "Arhiveeri vestlus" at bounding box center [978, 74] width 102 height 18
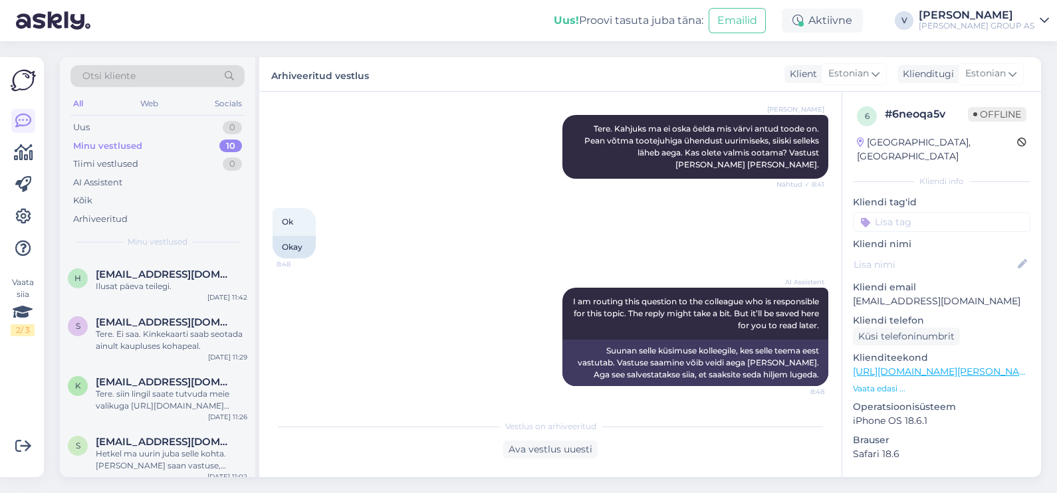
scroll to position [352, 0]
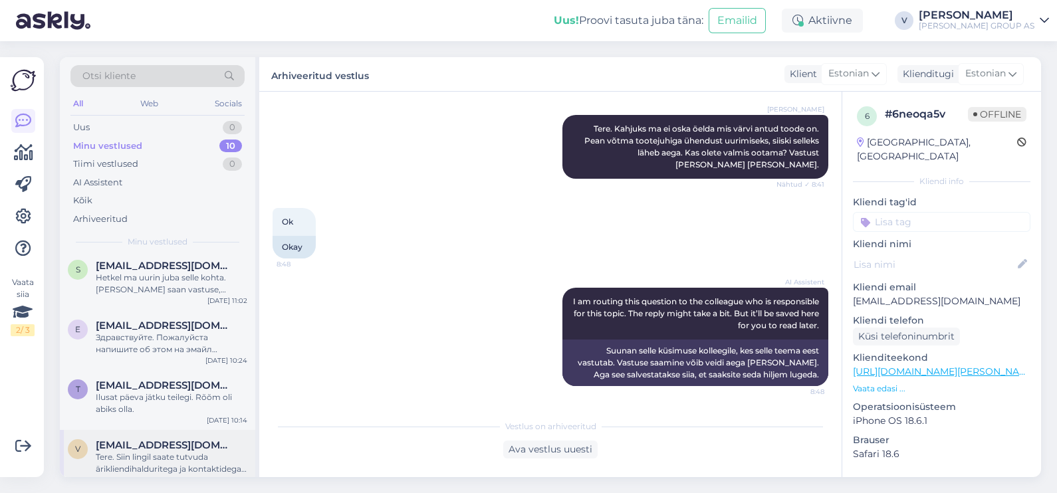
click at [160, 452] on div "Tere. Siin lingil saate tutvuda ärikliendihalduritega ja kontaktidega. [URL][DO…" at bounding box center [172, 464] width 152 height 24
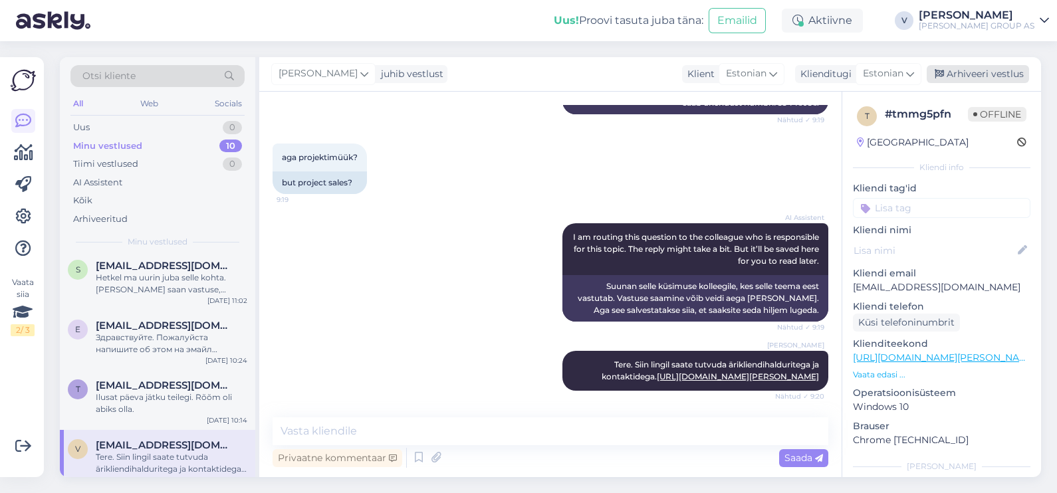
click at [964, 70] on div "Arhiveeri vestlus" at bounding box center [978, 74] width 102 height 18
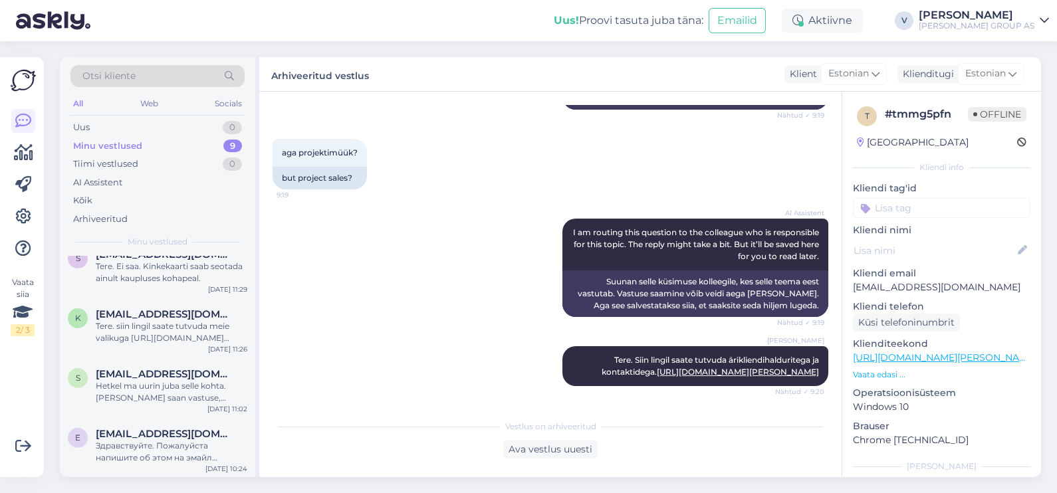
scroll to position [292, 0]
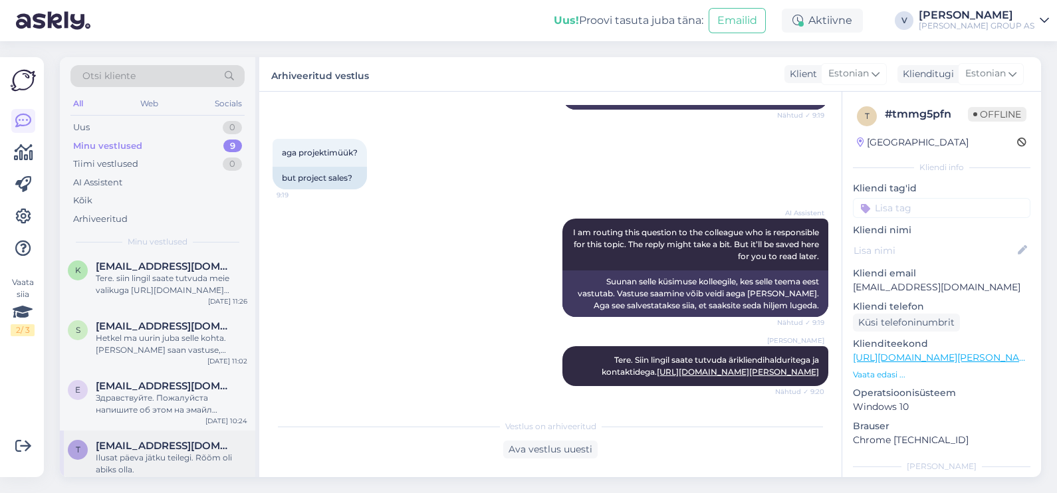
click at [125, 452] on div "Ilusat päeva jätku teilegi. Rõõm oli abiks olla." at bounding box center [172, 464] width 152 height 24
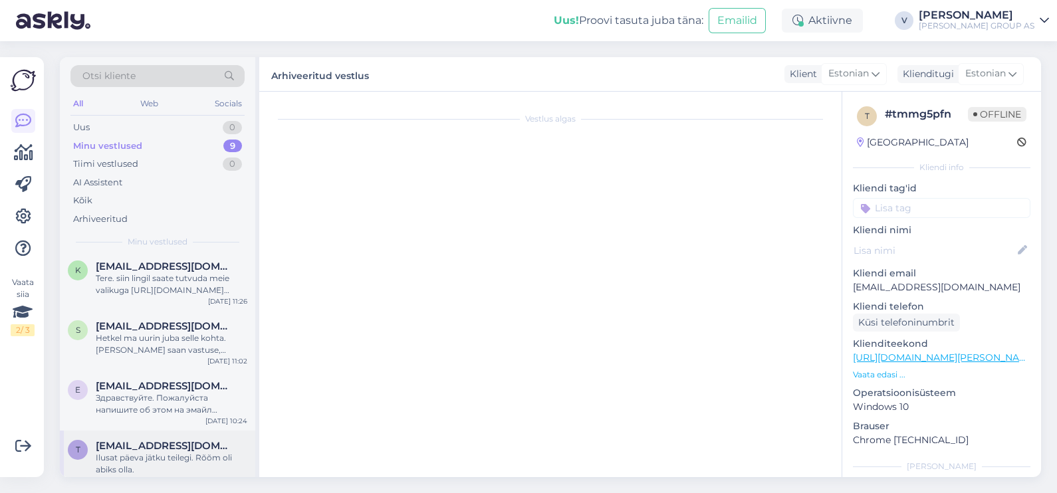
scroll to position [872, 0]
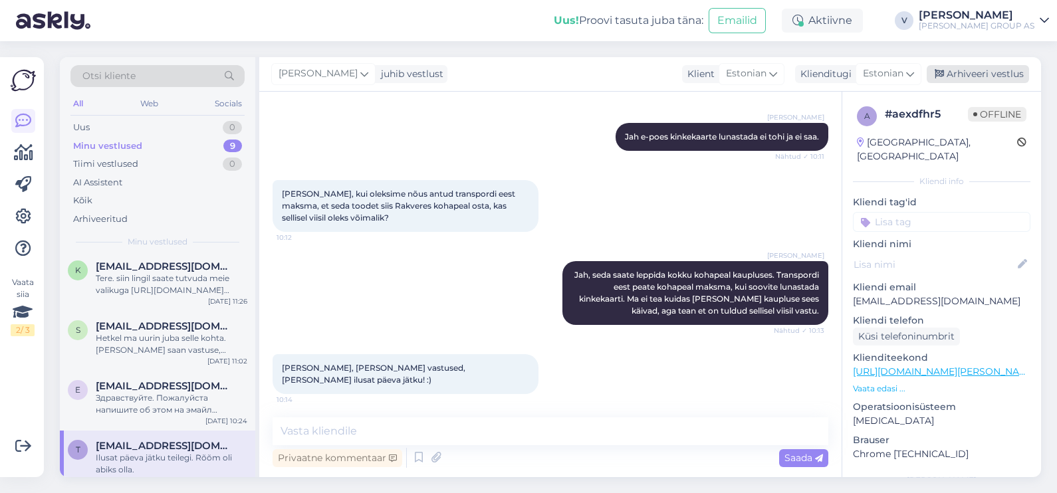
click at [982, 72] on div "Arhiveeri vestlus" at bounding box center [978, 74] width 102 height 18
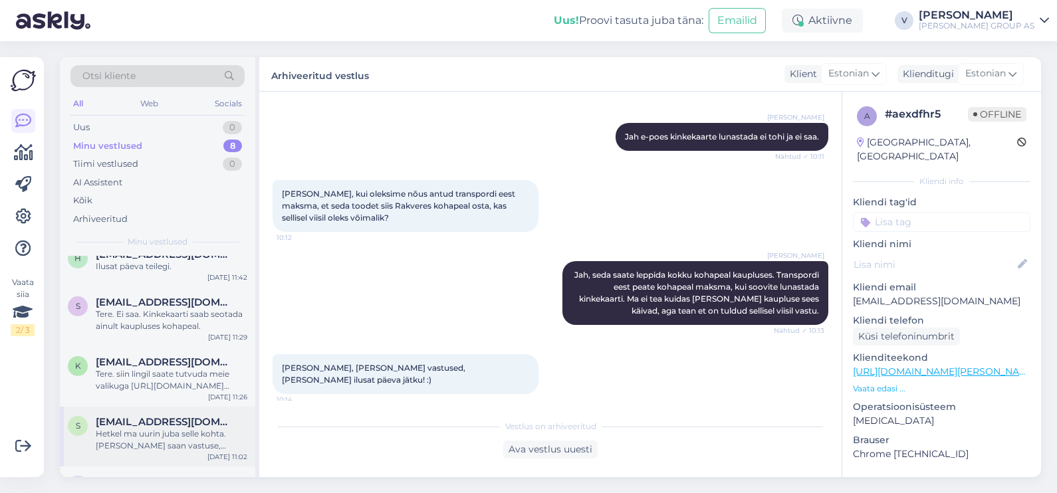
scroll to position [233, 0]
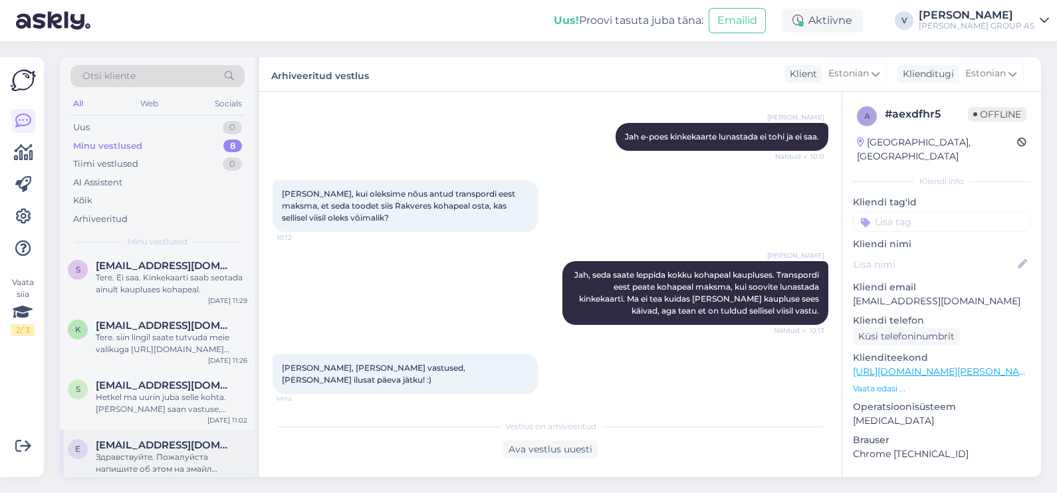
click at [140, 452] on div "Здравствуйте. Пожалуйста напишите об этом на эмайл [EMAIL_ADDRESS][PERSON_NAME]…" at bounding box center [172, 464] width 152 height 24
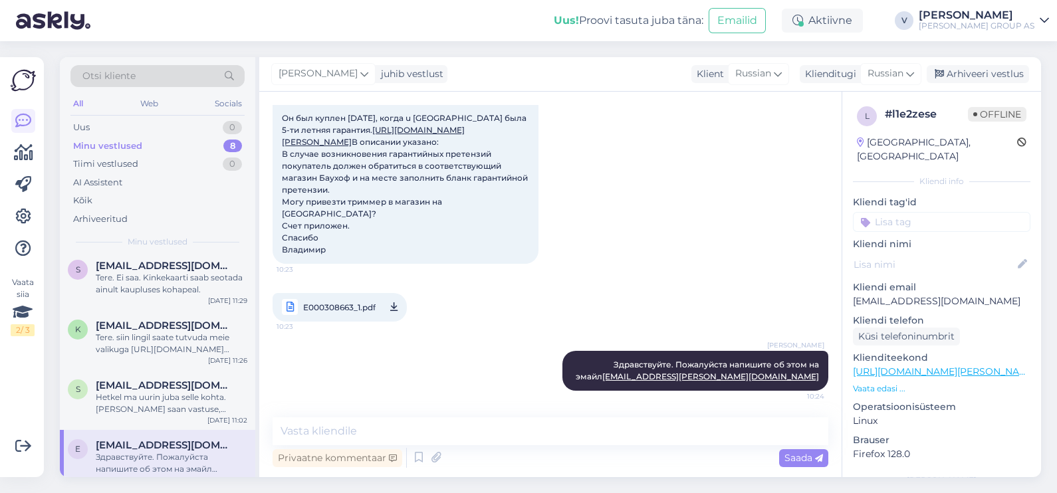
scroll to position [142, 0]
drag, startPoint x: 972, startPoint y: 73, endPoint x: 843, endPoint y: 120, distance: 137.8
click at [973, 72] on div "Arhiveeri vestlus" at bounding box center [978, 74] width 102 height 18
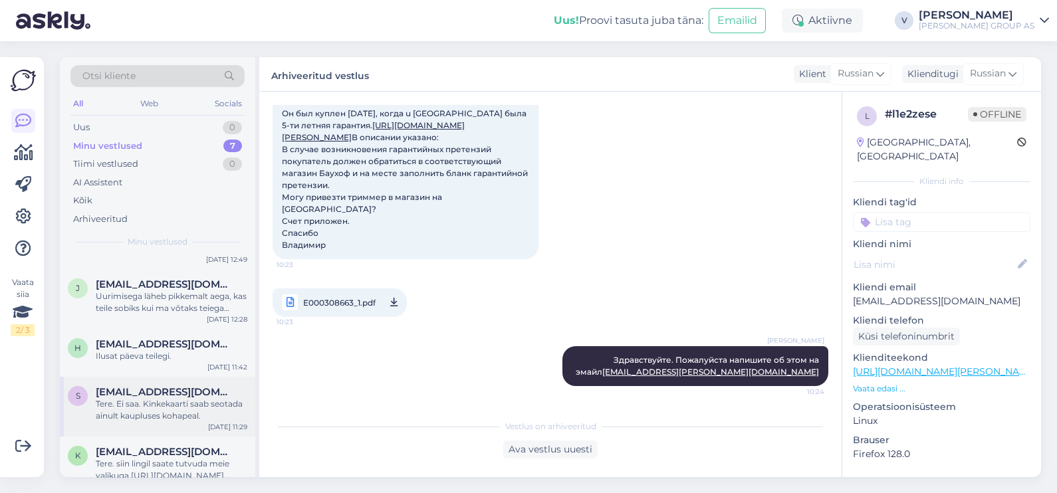
scroll to position [173, 0]
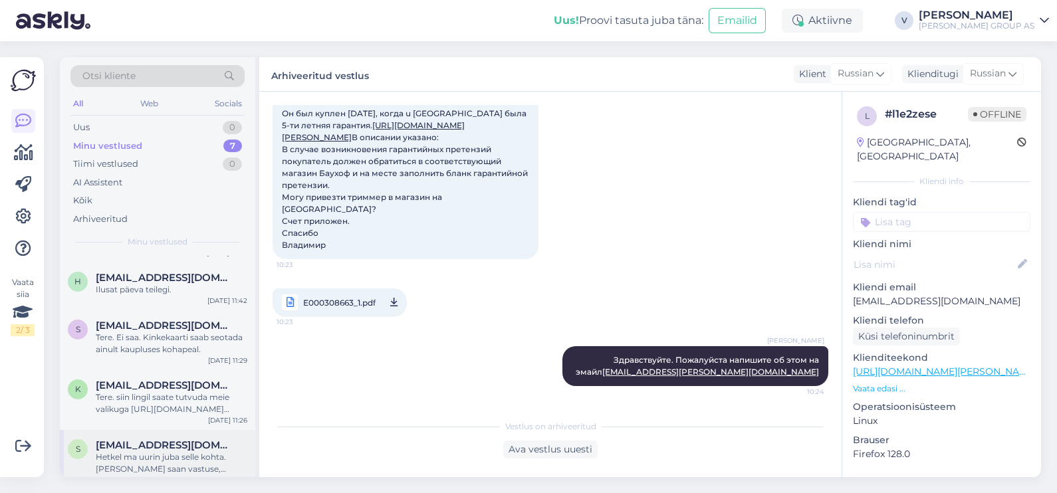
click at [136, 452] on div "Hetkel ma uurin juba selle kohta. [PERSON_NAME] saan vastuse, [PERSON_NAME] tei…" at bounding box center [172, 464] width 152 height 24
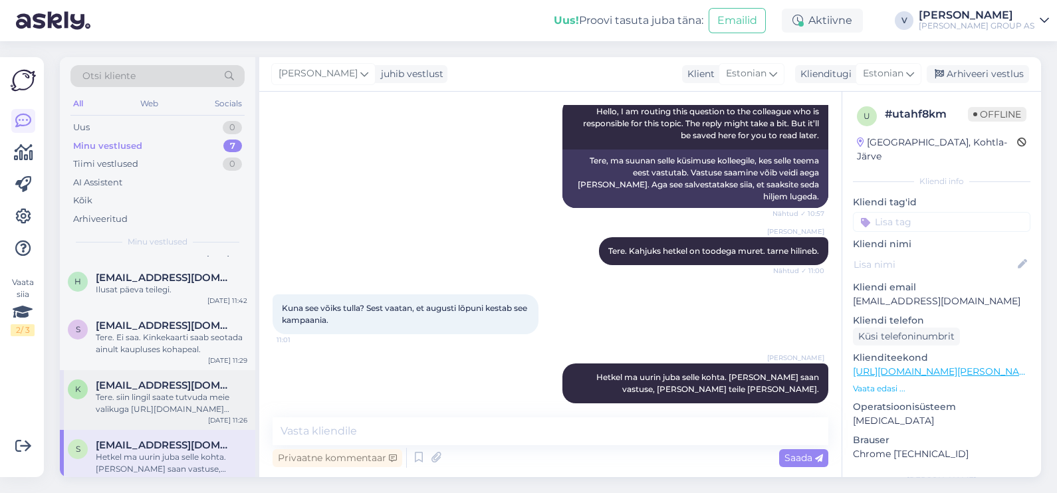
click at [128, 392] on div "Tere. siin lingil saate tutvuda meie valikuga [URL][DOMAIN_NAME][PERSON_NAME][P…" at bounding box center [172, 404] width 152 height 24
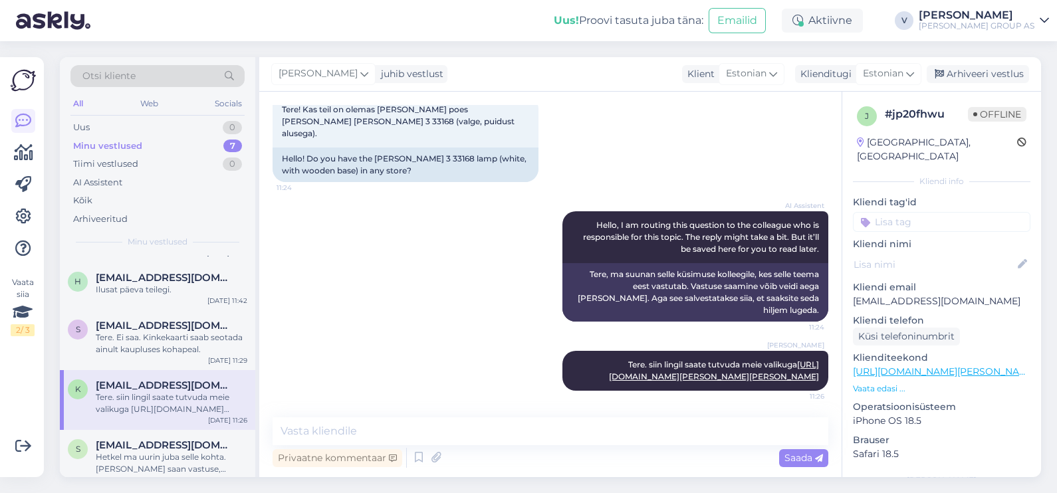
scroll to position [55, 0]
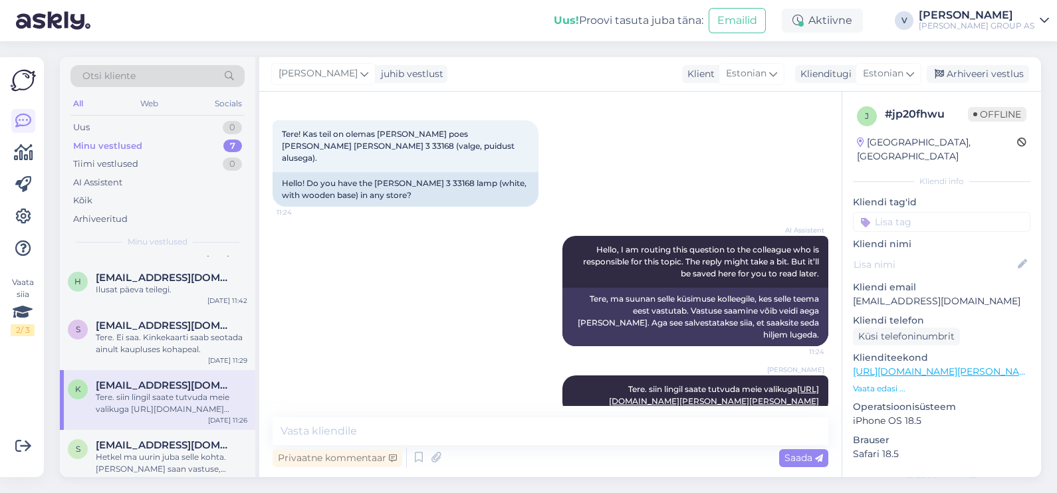
drag, startPoint x: 975, startPoint y: 74, endPoint x: 797, endPoint y: 158, distance: 196.9
click at [975, 74] on div "Arhiveeri vestlus" at bounding box center [978, 74] width 102 height 18
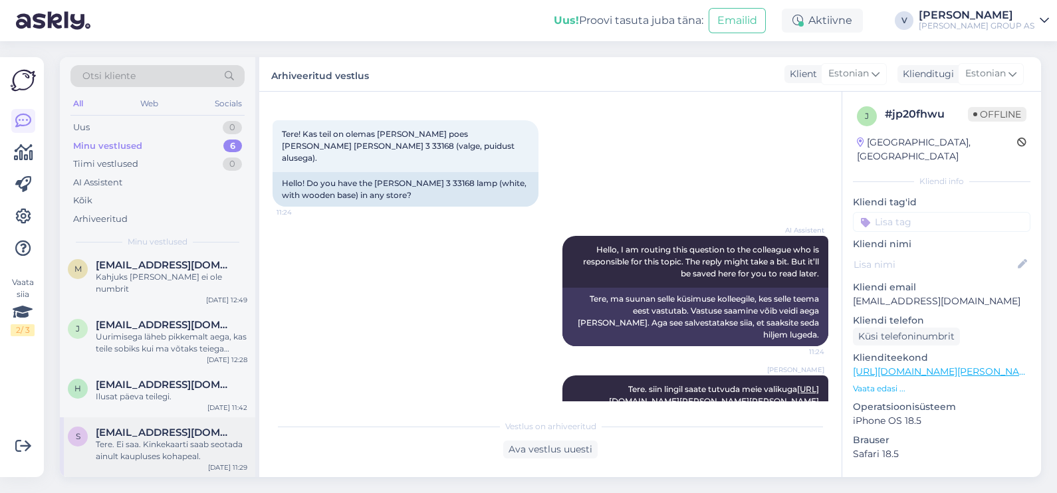
scroll to position [113, 0]
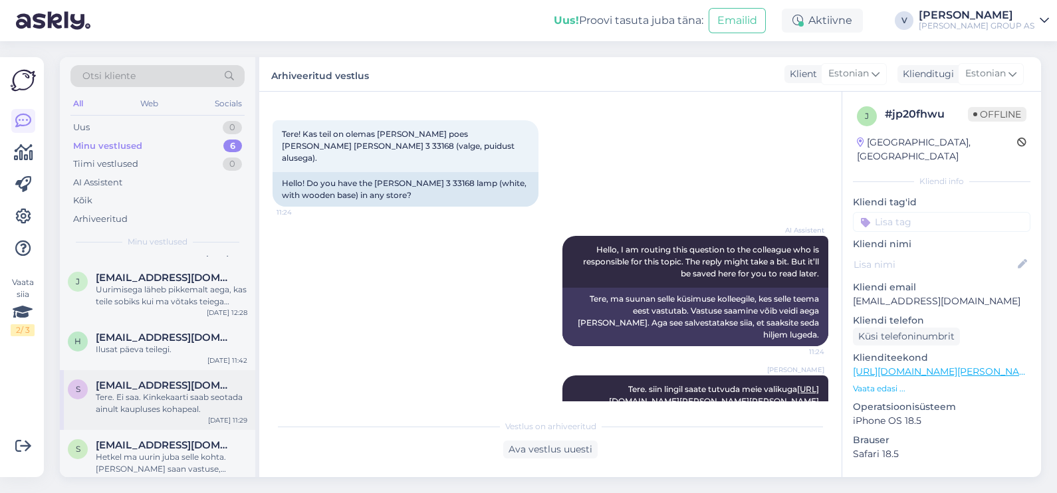
click at [162, 398] on div "Tere. Ei saa. Kinkekaarti saab seotada ainult kaupluses kohapeal." at bounding box center [172, 404] width 152 height 24
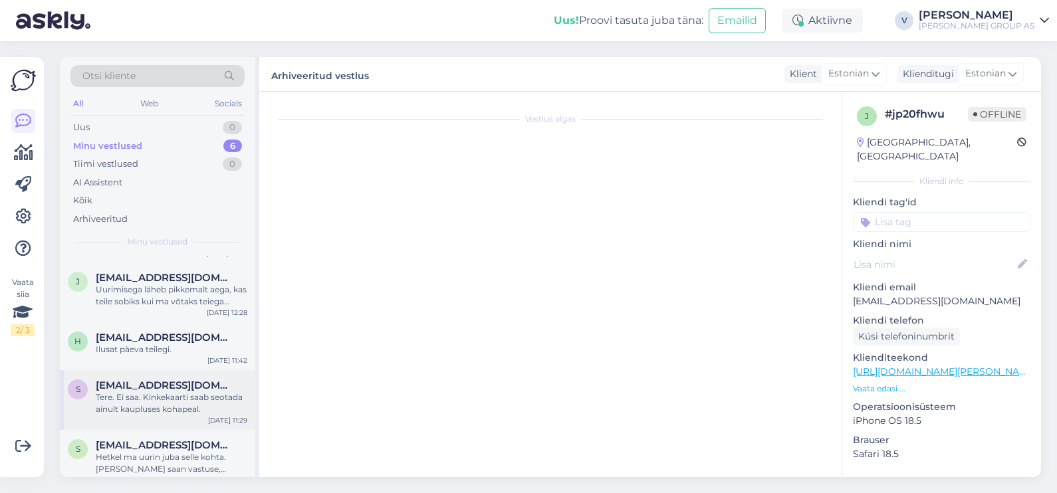
scroll to position [215, 0]
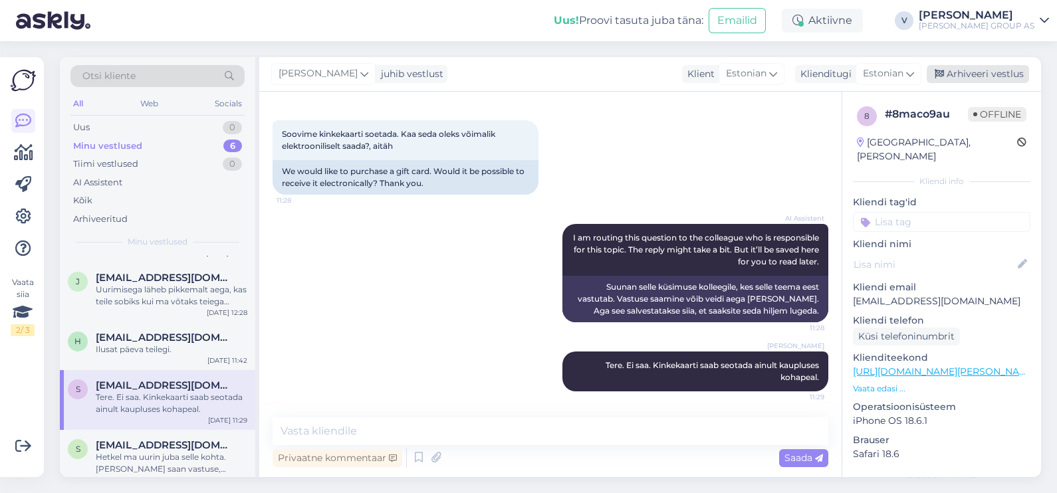
click at [990, 80] on div "Arhiveeri vestlus" at bounding box center [978, 74] width 102 height 18
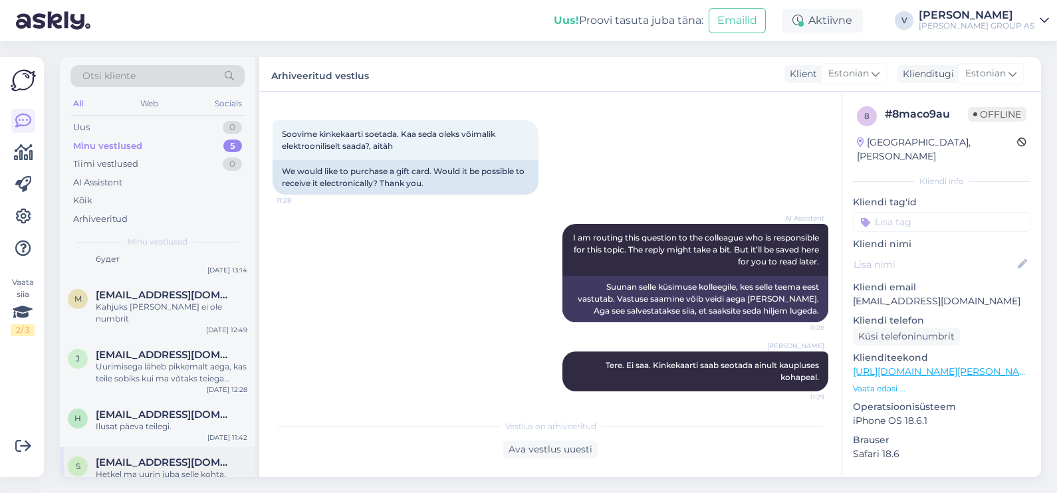
scroll to position [53, 0]
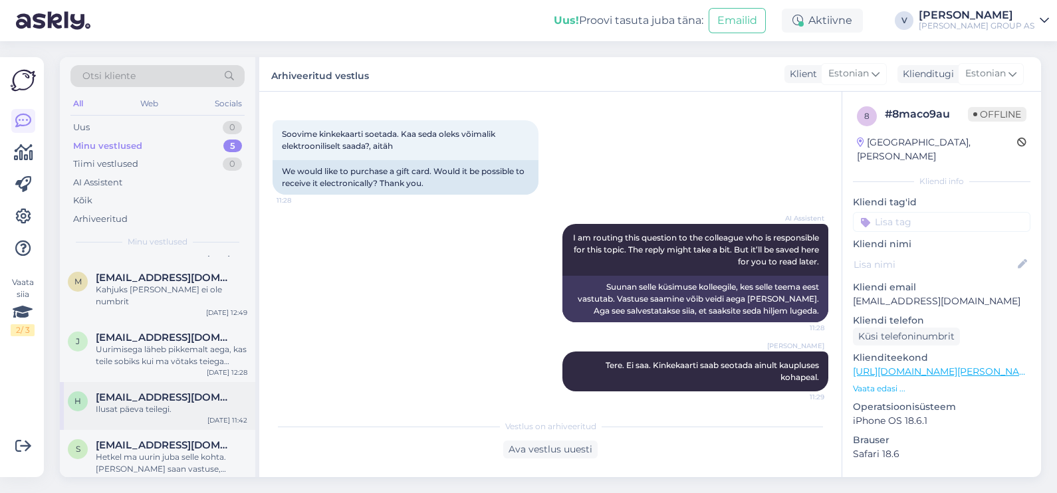
click at [148, 409] on div "h heikirein@gmail.com Ilusat päeva teilegi. Aug 21 11:42" at bounding box center [158, 406] width 196 height 48
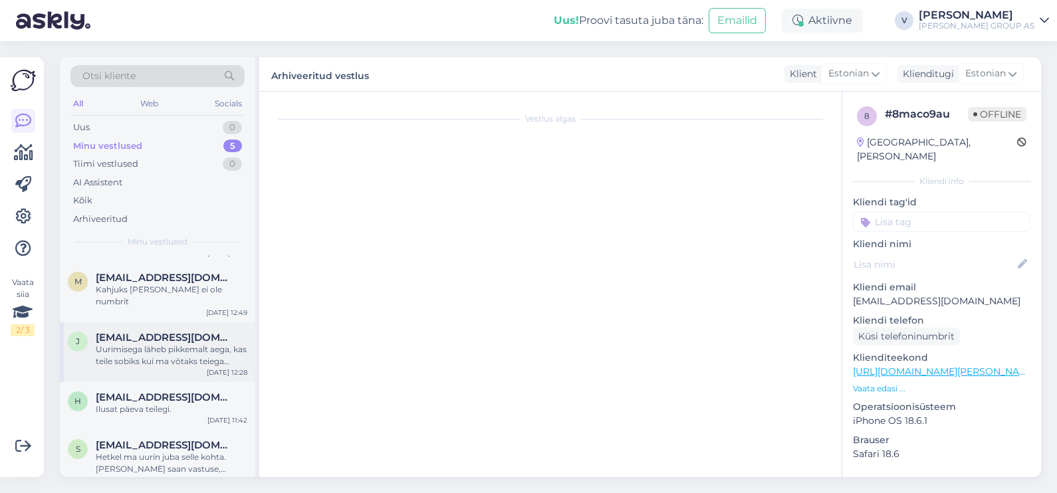
scroll to position [170, 0]
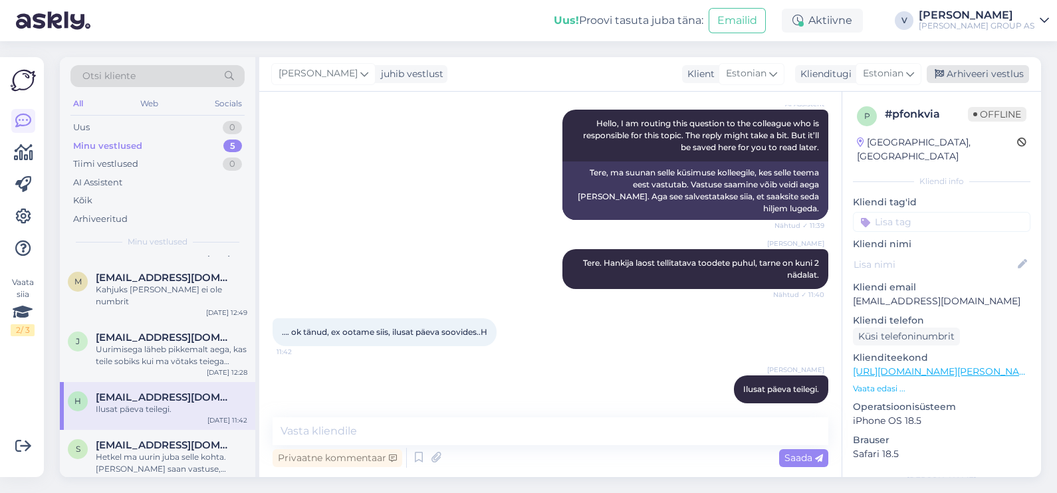
click at [974, 74] on div "Arhiveeri vestlus" at bounding box center [978, 74] width 102 height 18
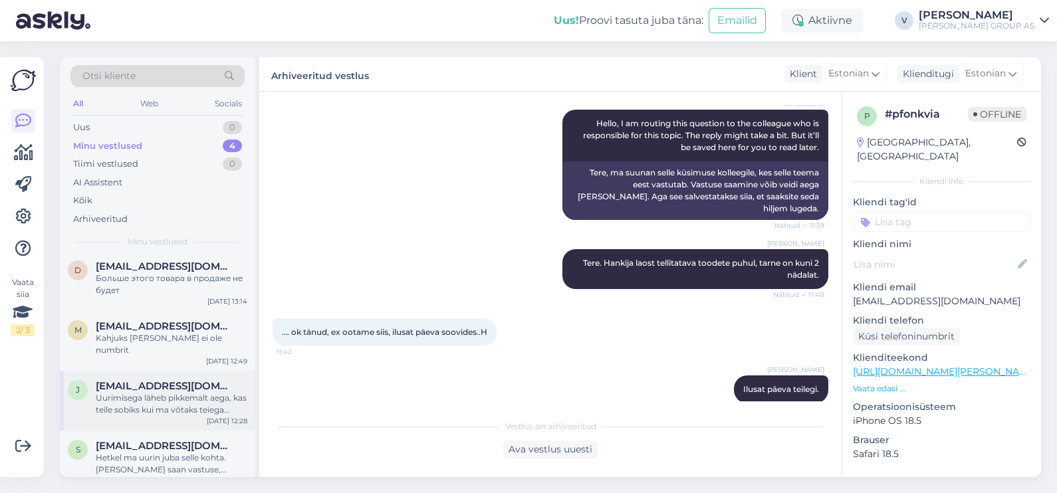
click at [133, 392] on div "Uurimisega läheb pikkemalt aega, kas teile sobiks kui ma võtaks teiega ühendust…" at bounding box center [172, 404] width 152 height 24
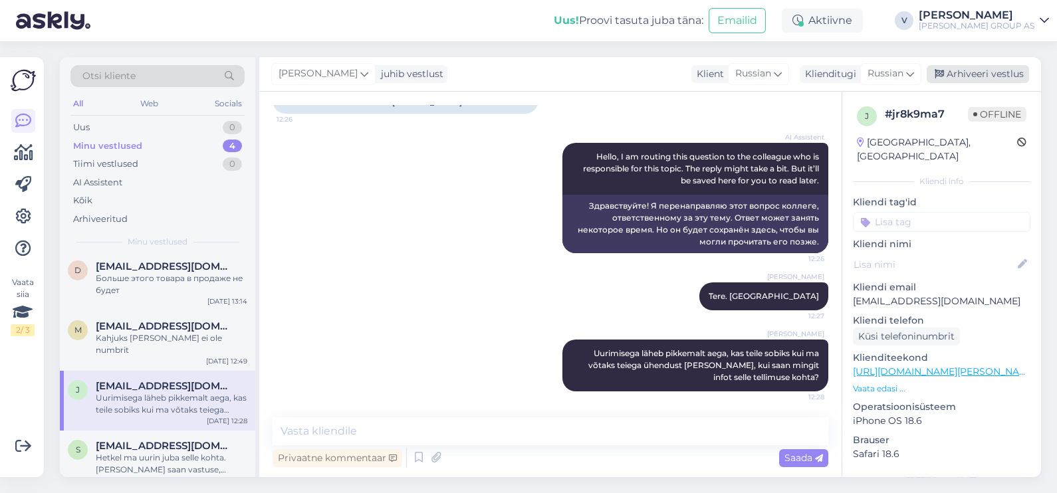
click at [1008, 66] on div "Arhiveeri vestlus" at bounding box center [978, 74] width 102 height 18
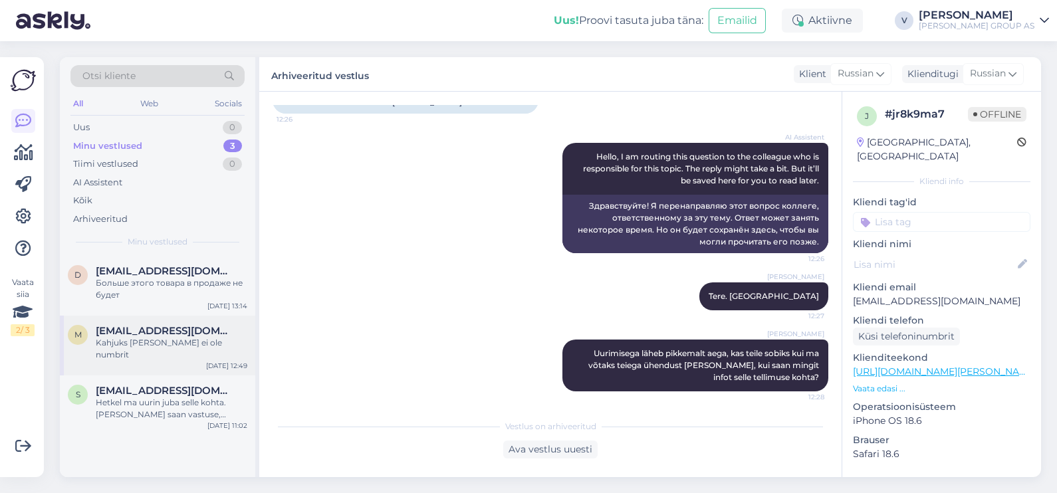
click at [186, 354] on div "m metsacentrum@gmail.com Kahjuks neil ei ole numbrit Aug 21 12:49" at bounding box center [158, 346] width 196 height 60
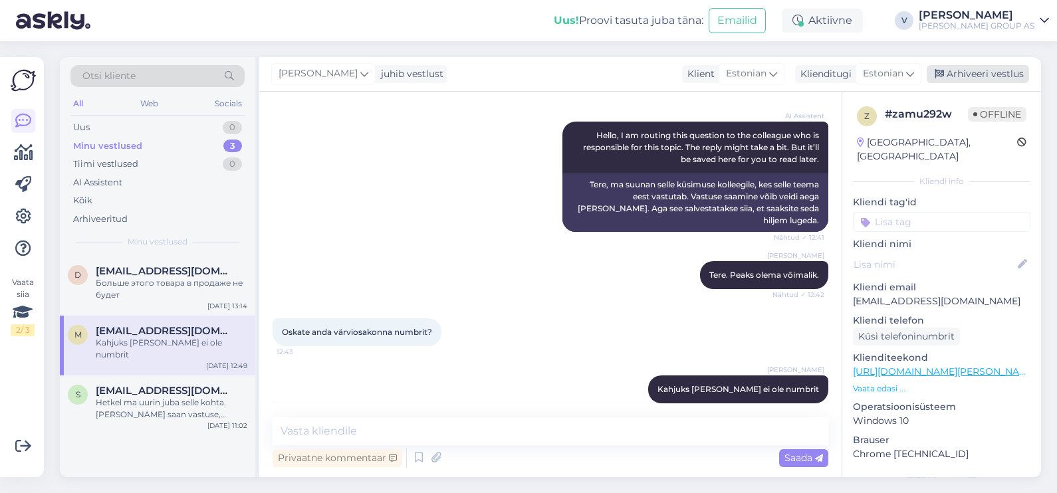
click at [1005, 71] on div "Arhiveeri vestlus" at bounding box center [978, 74] width 102 height 18
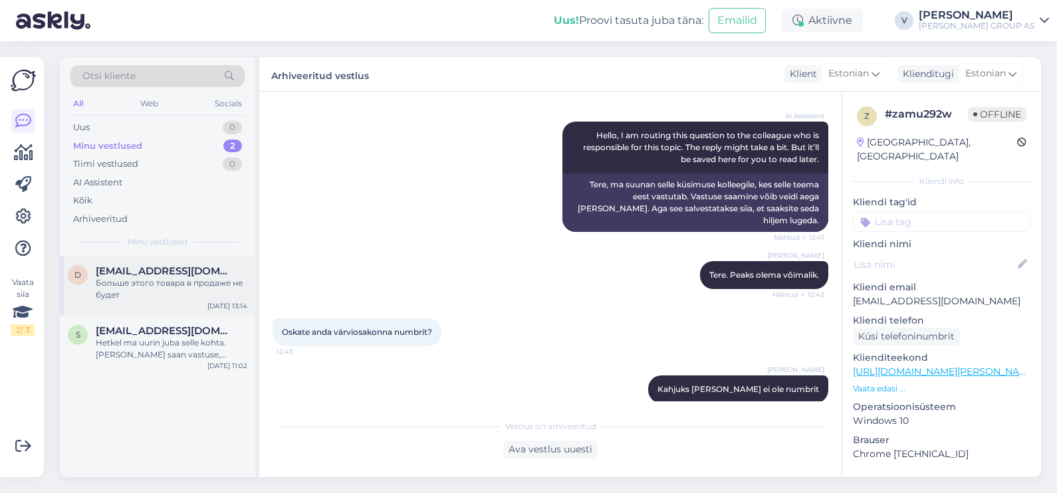
click at [170, 269] on span "darjasha@mail.com" at bounding box center [165, 271] width 138 height 12
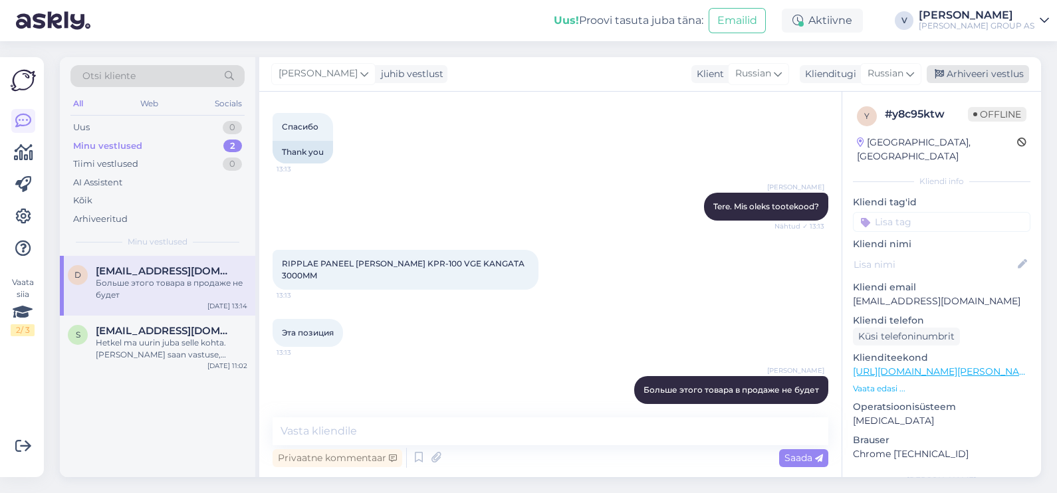
click at [970, 66] on div "Arhiveeri vestlus" at bounding box center [978, 74] width 102 height 18
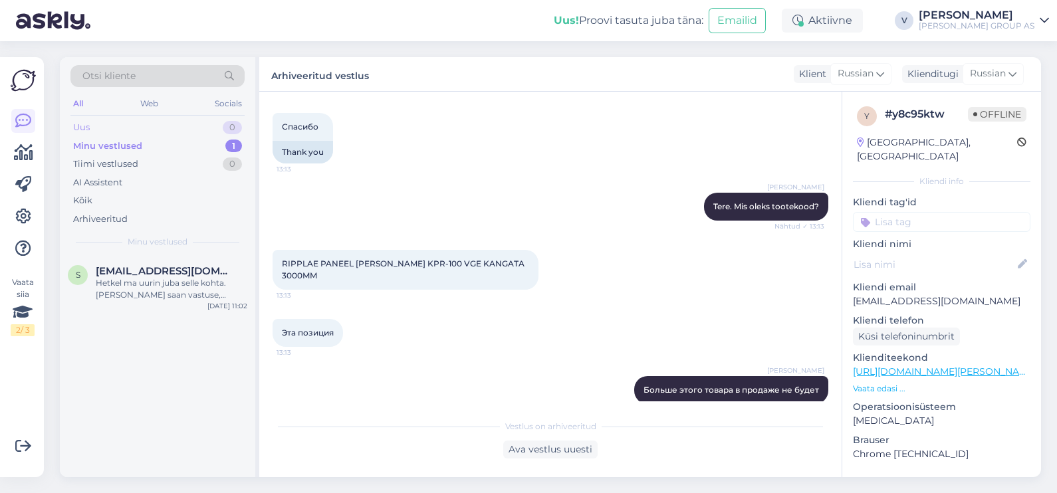
click at [205, 118] on div "Uus 0" at bounding box center [157, 127] width 174 height 19
